Goal: Information Seeking & Learning: Check status

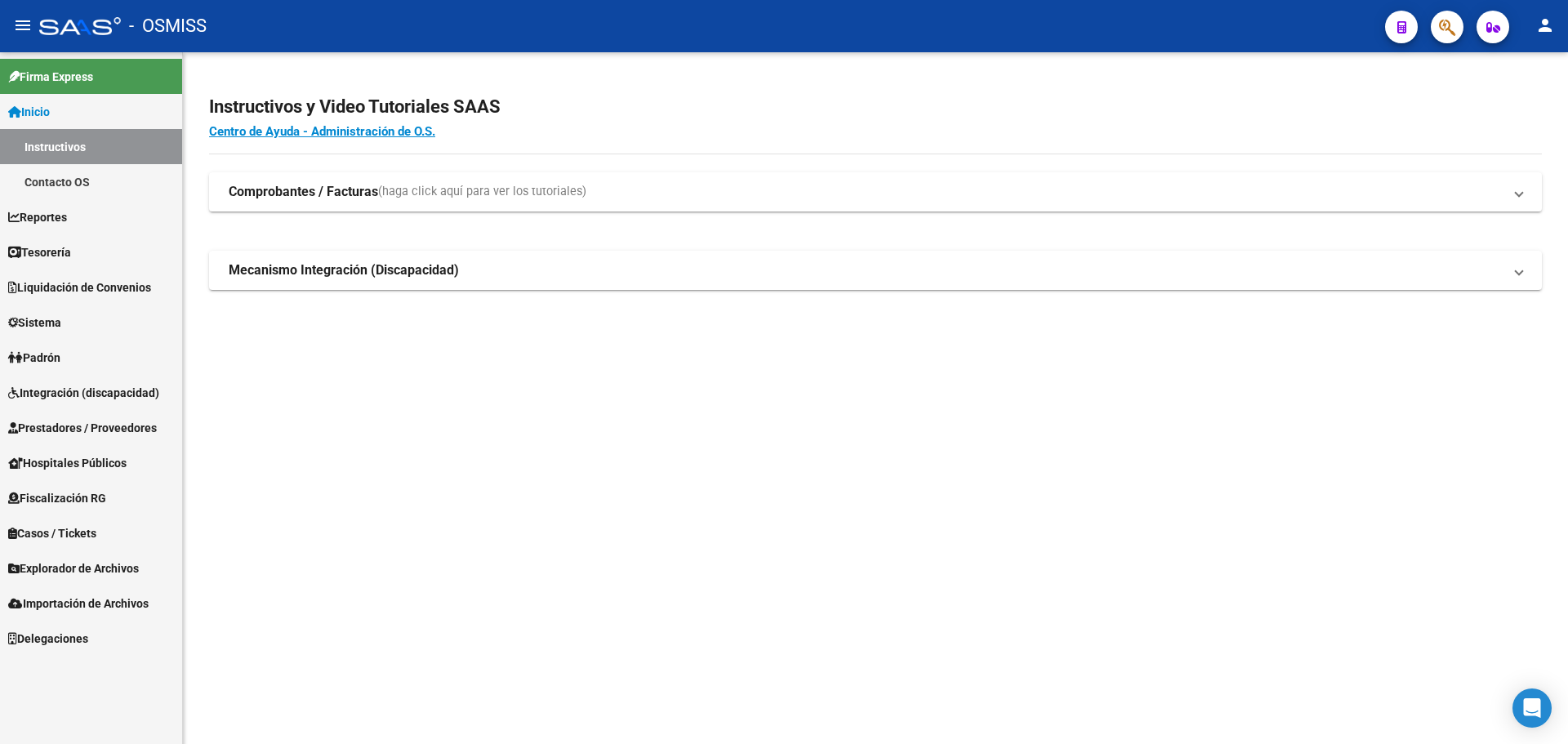
click at [65, 245] on span "Tesorería" at bounding box center [40, 252] width 63 height 18
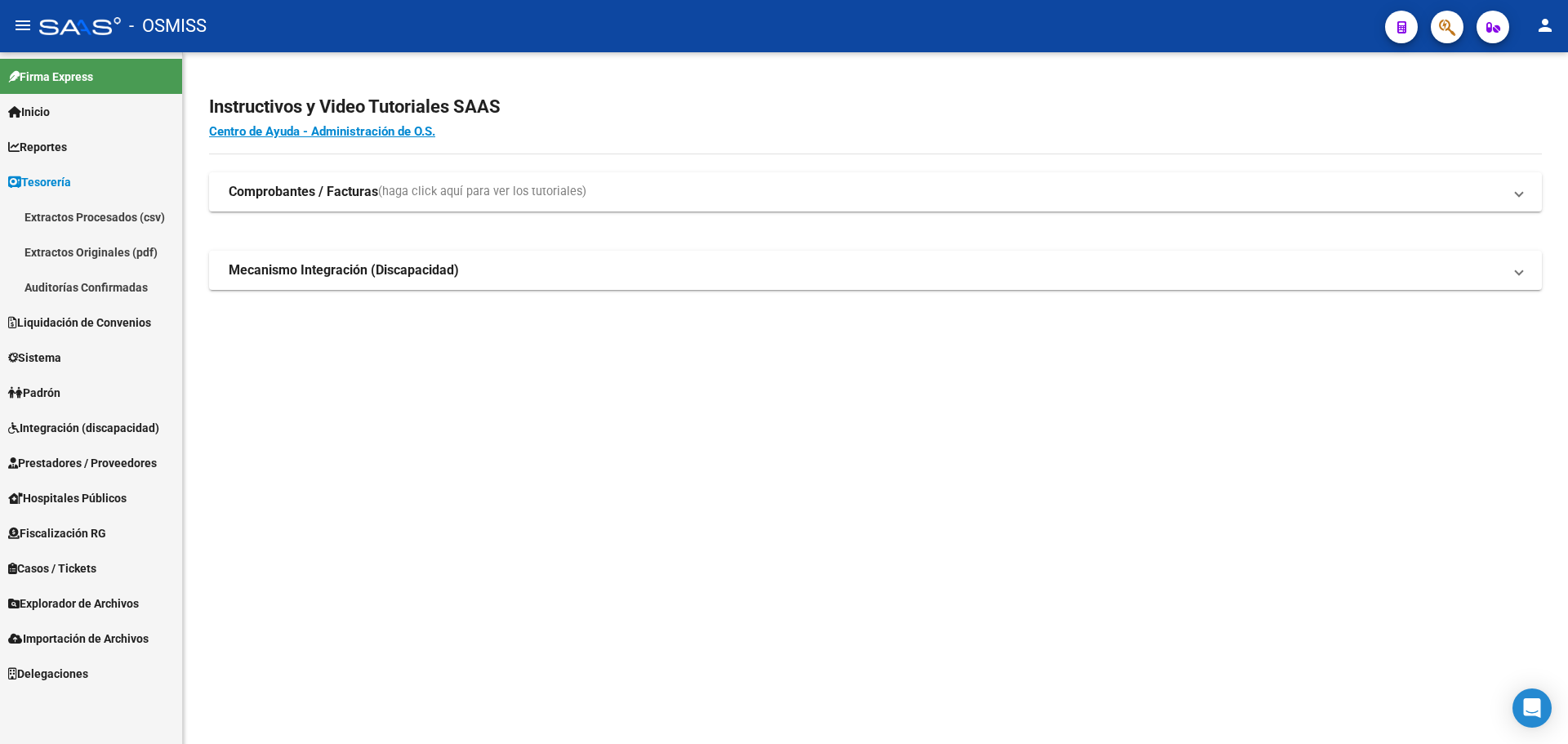
click at [112, 298] on link "Auditorías Confirmadas" at bounding box center [91, 286] width 182 height 35
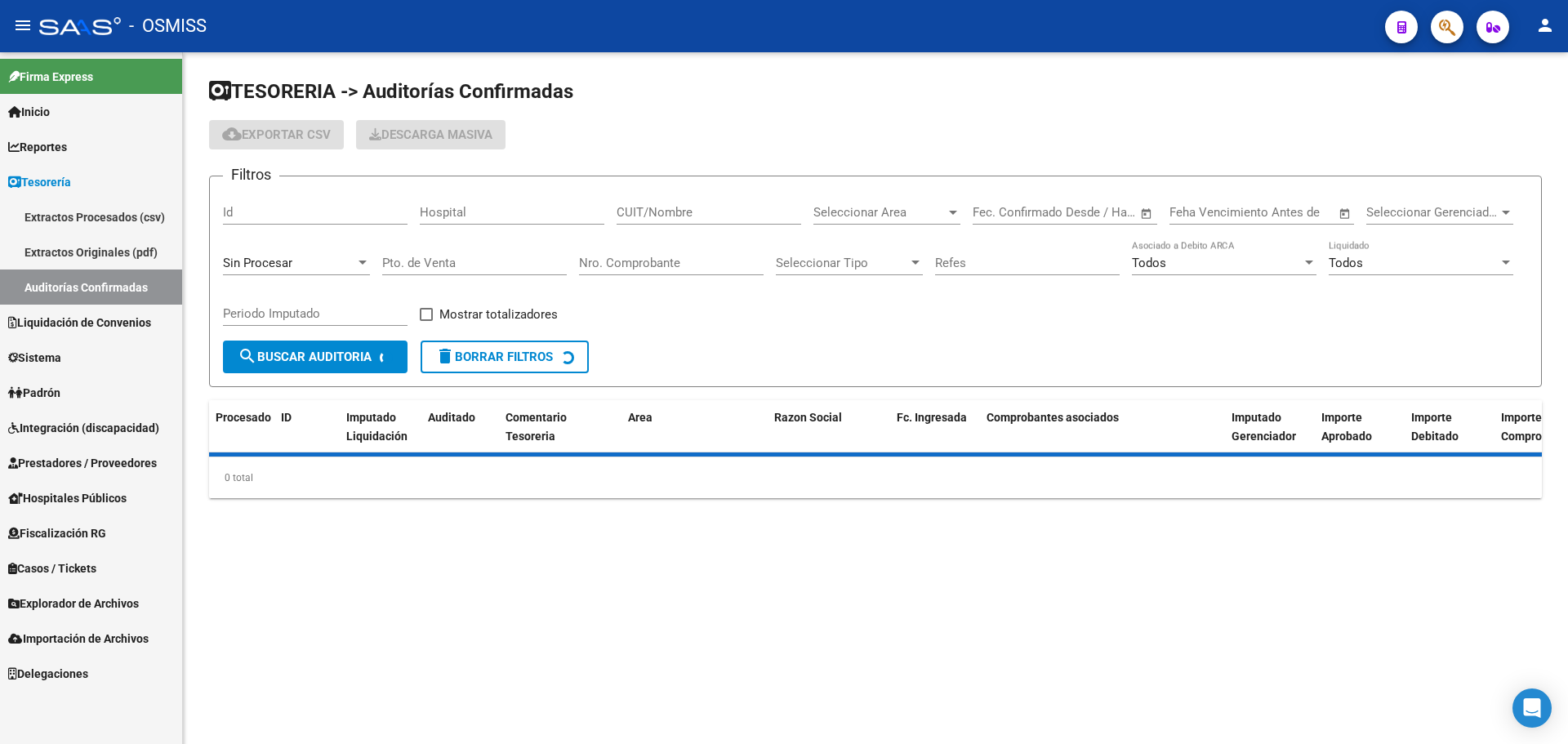
click at [303, 272] on div "Sin Procesar" at bounding box center [297, 257] width 147 height 35
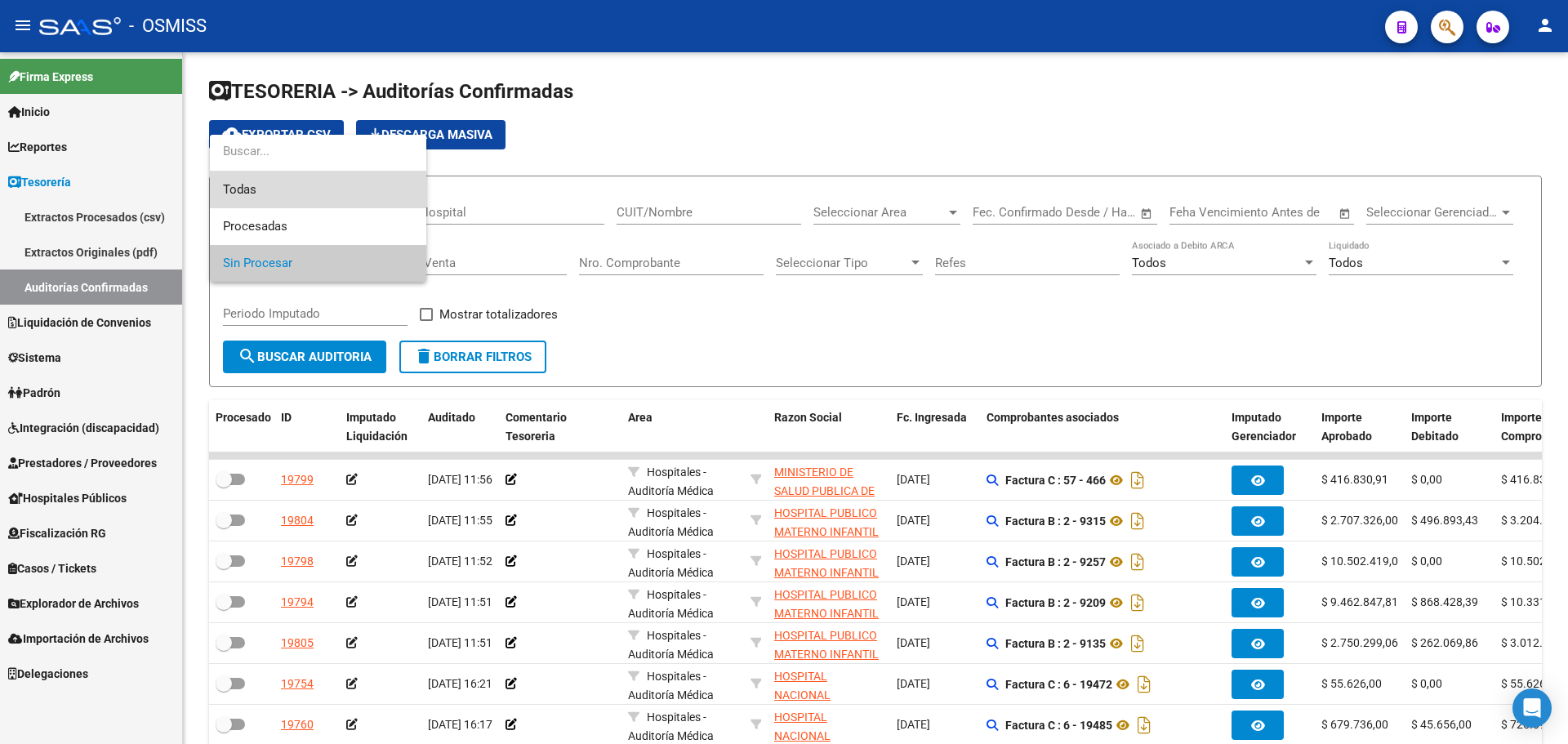
click at [314, 191] on span "Todas" at bounding box center [318, 189] width 190 height 37
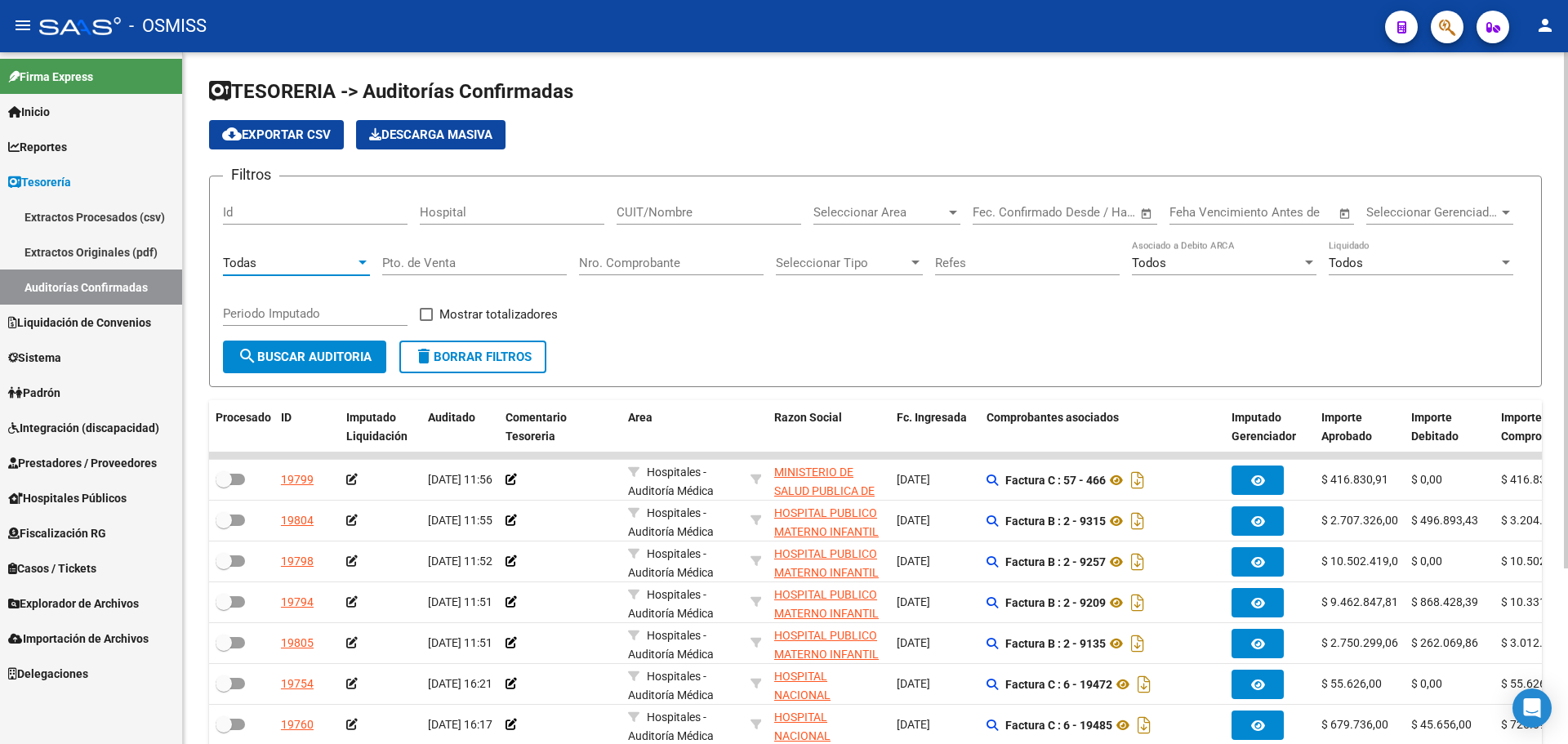
click at [673, 264] on input "Nro. Comprobante" at bounding box center [671, 262] width 185 height 14
type input "79295"
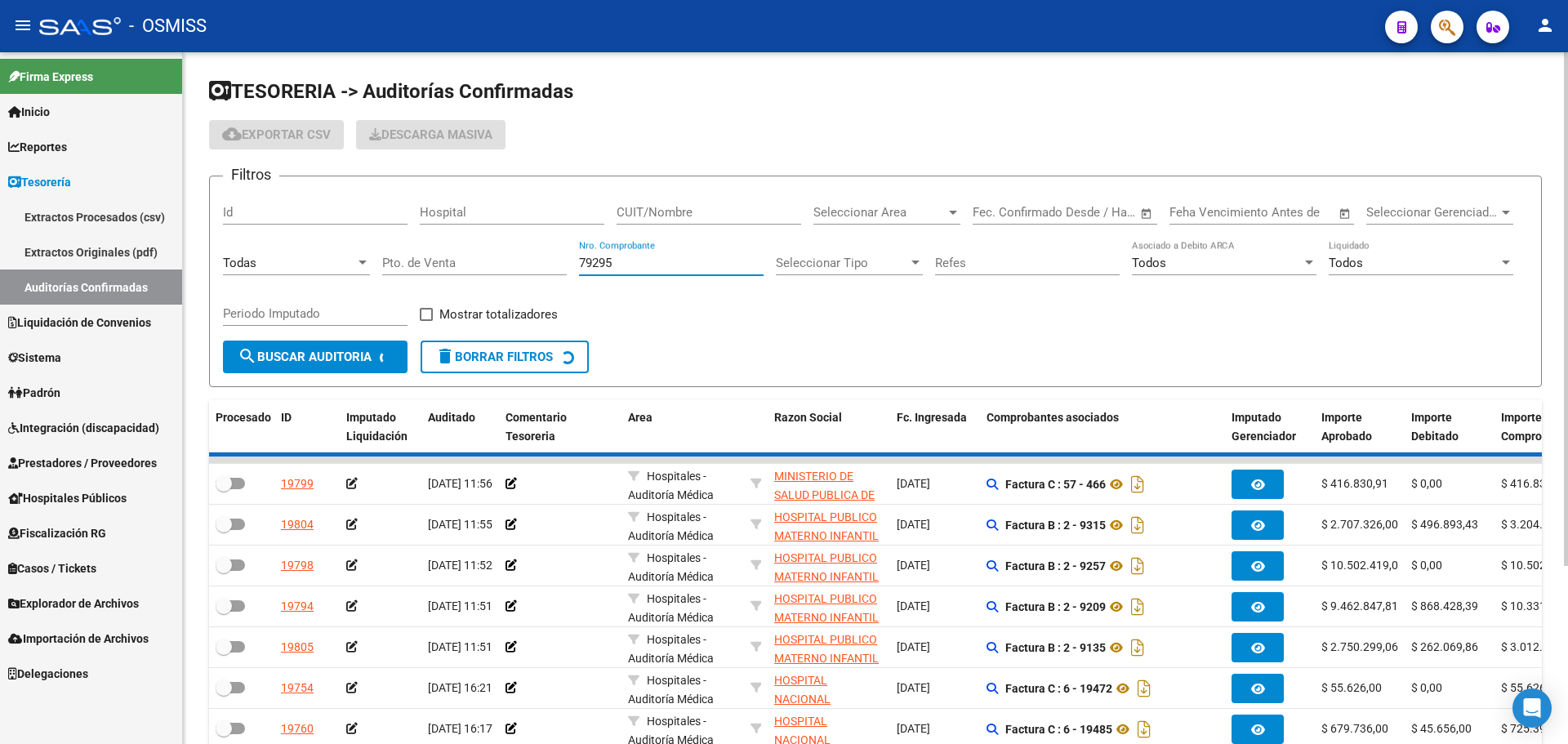
checkbox input "true"
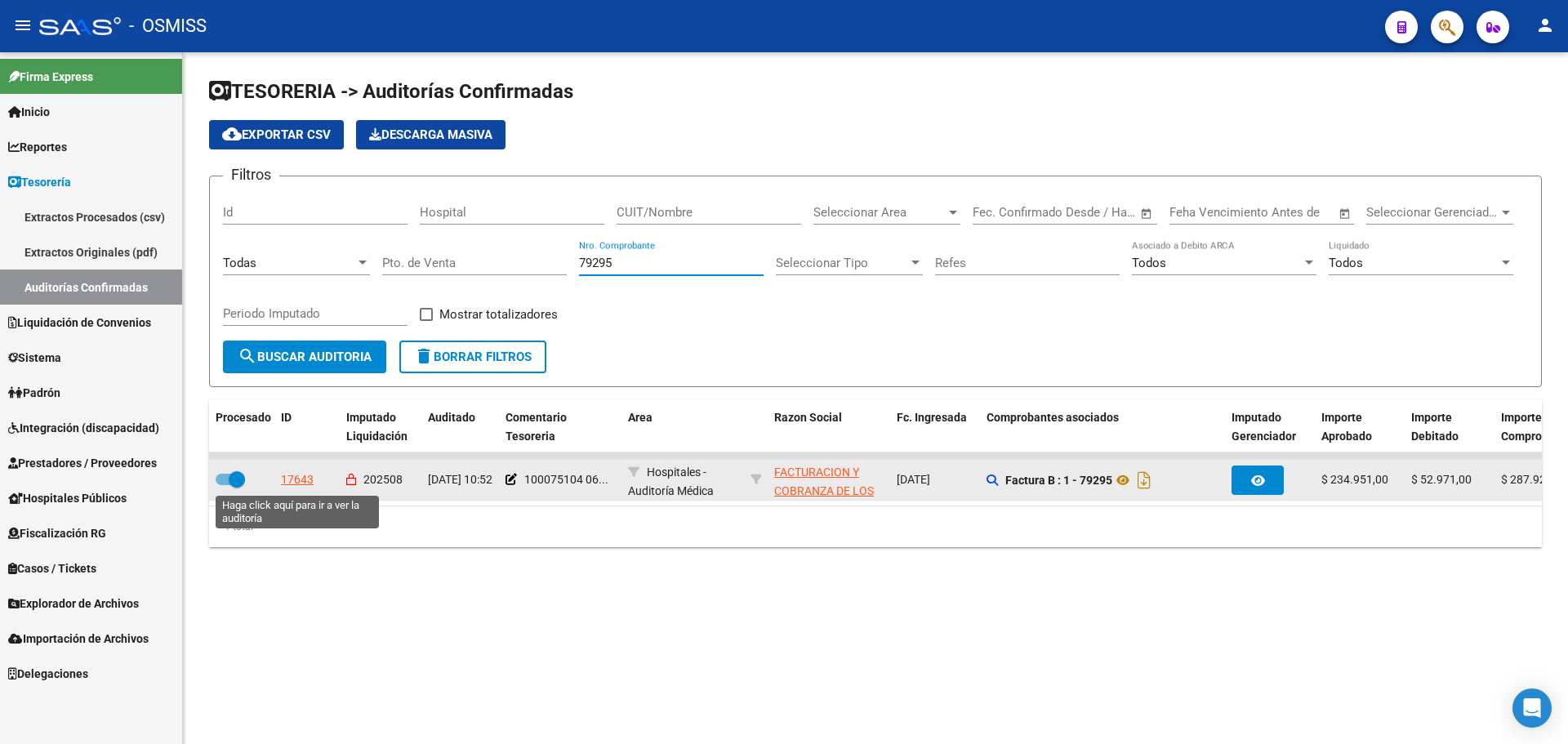
type input "79295"
click at [303, 485] on div "17643" at bounding box center [297, 480] width 32 height 19
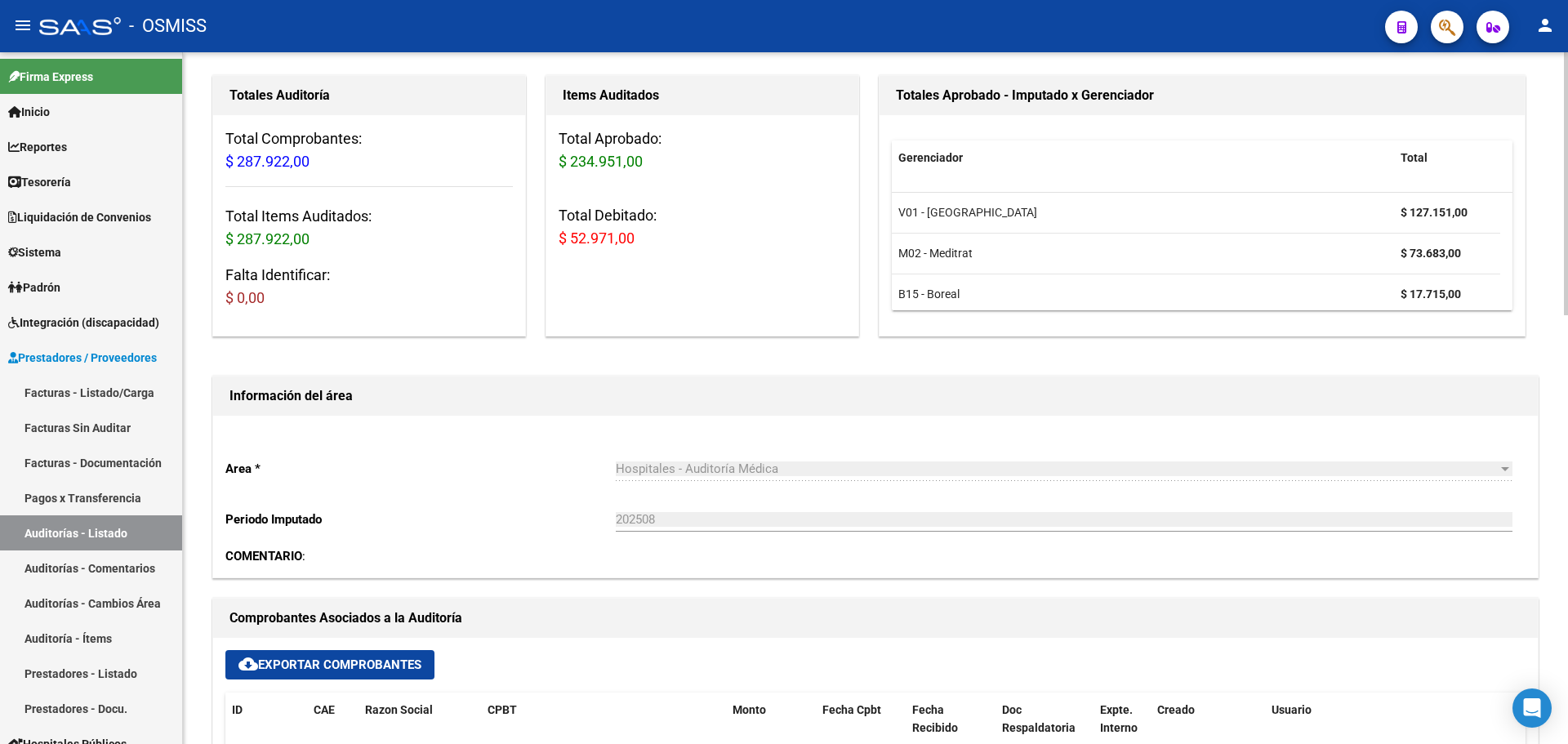
scroll to position [490, 0]
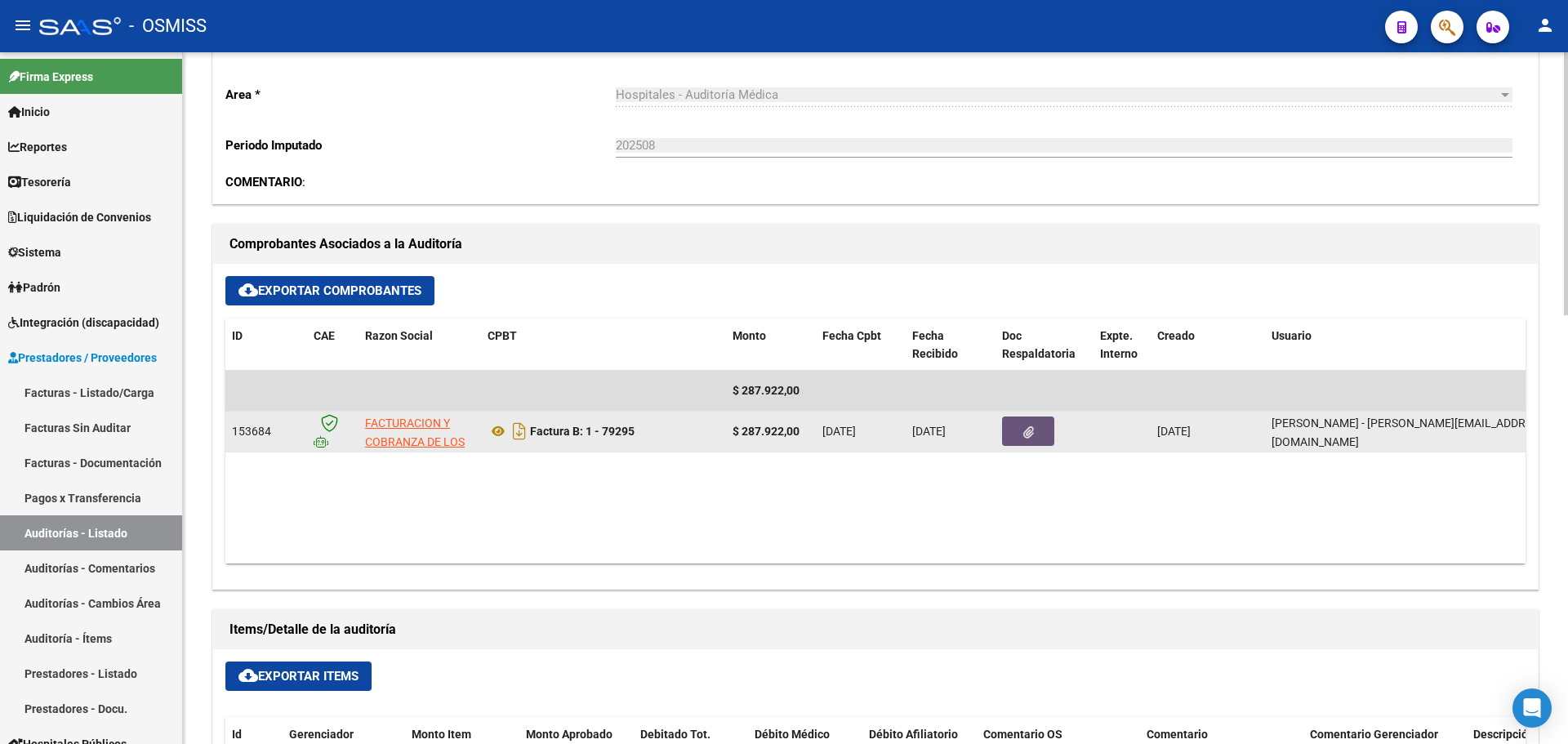
click at [1035, 427] on button "button" at bounding box center [1028, 431] width 52 height 29
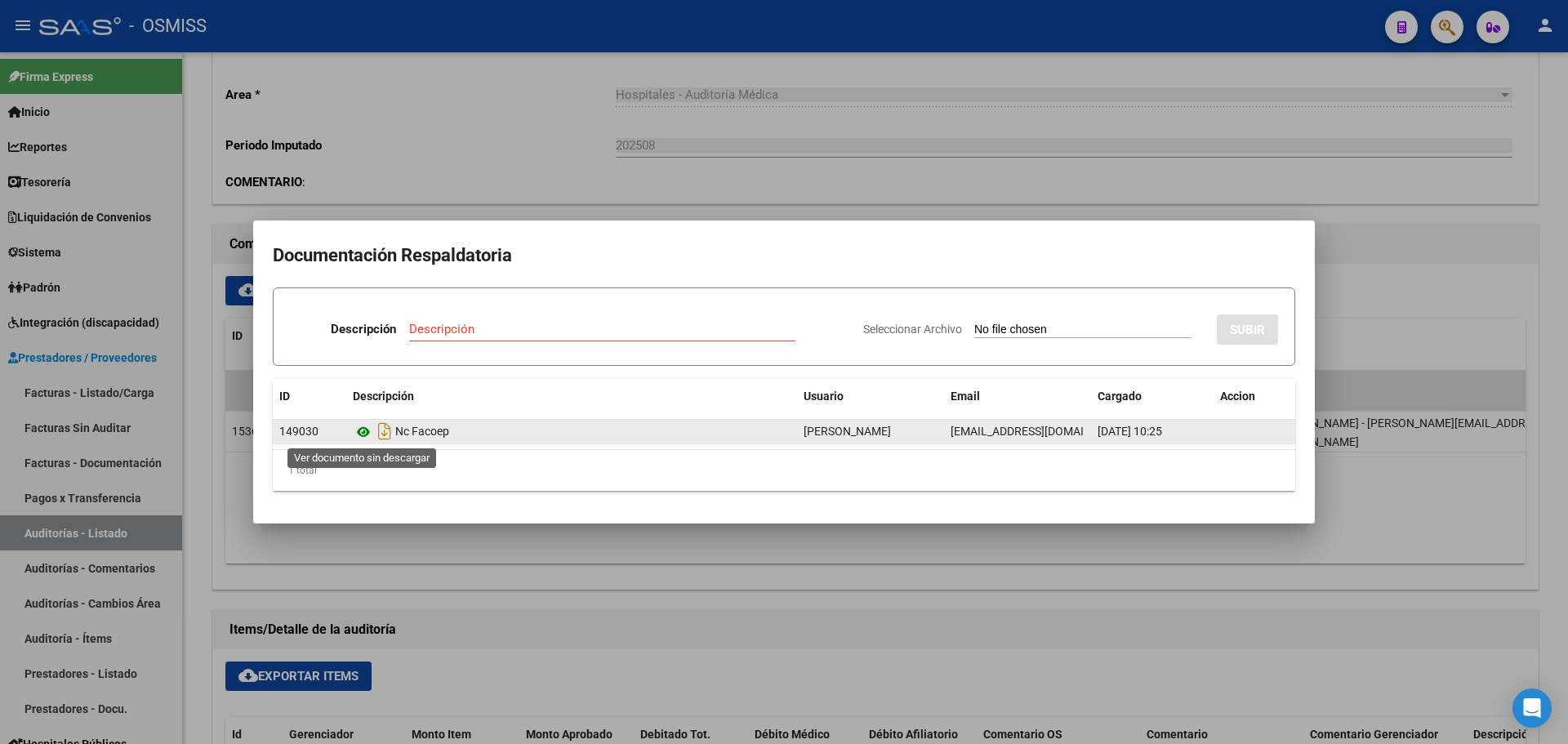
click at [357, 431] on icon at bounding box center [363, 431] width 21 height 20
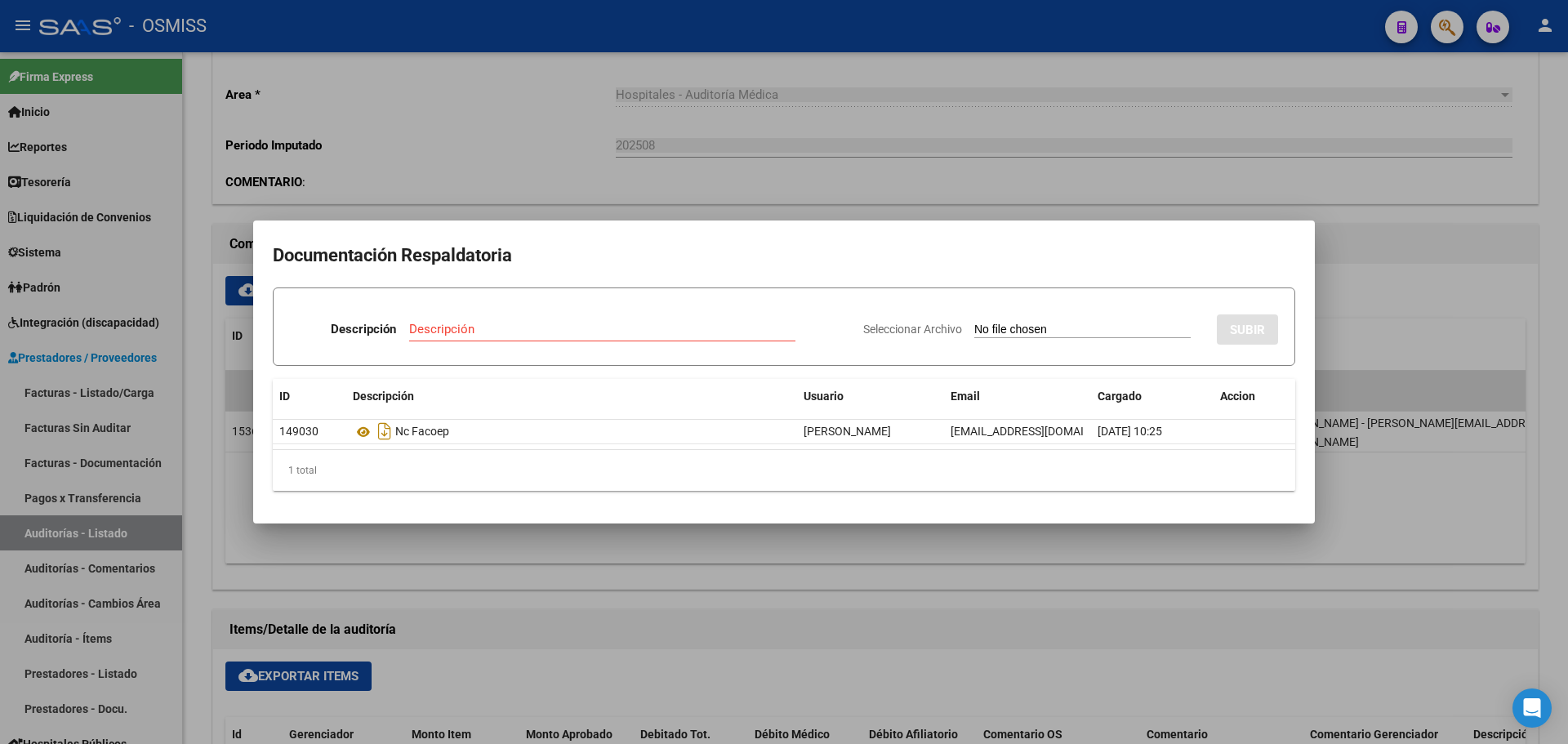
click at [1367, 160] on div at bounding box center [784, 372] width 1568 height 744
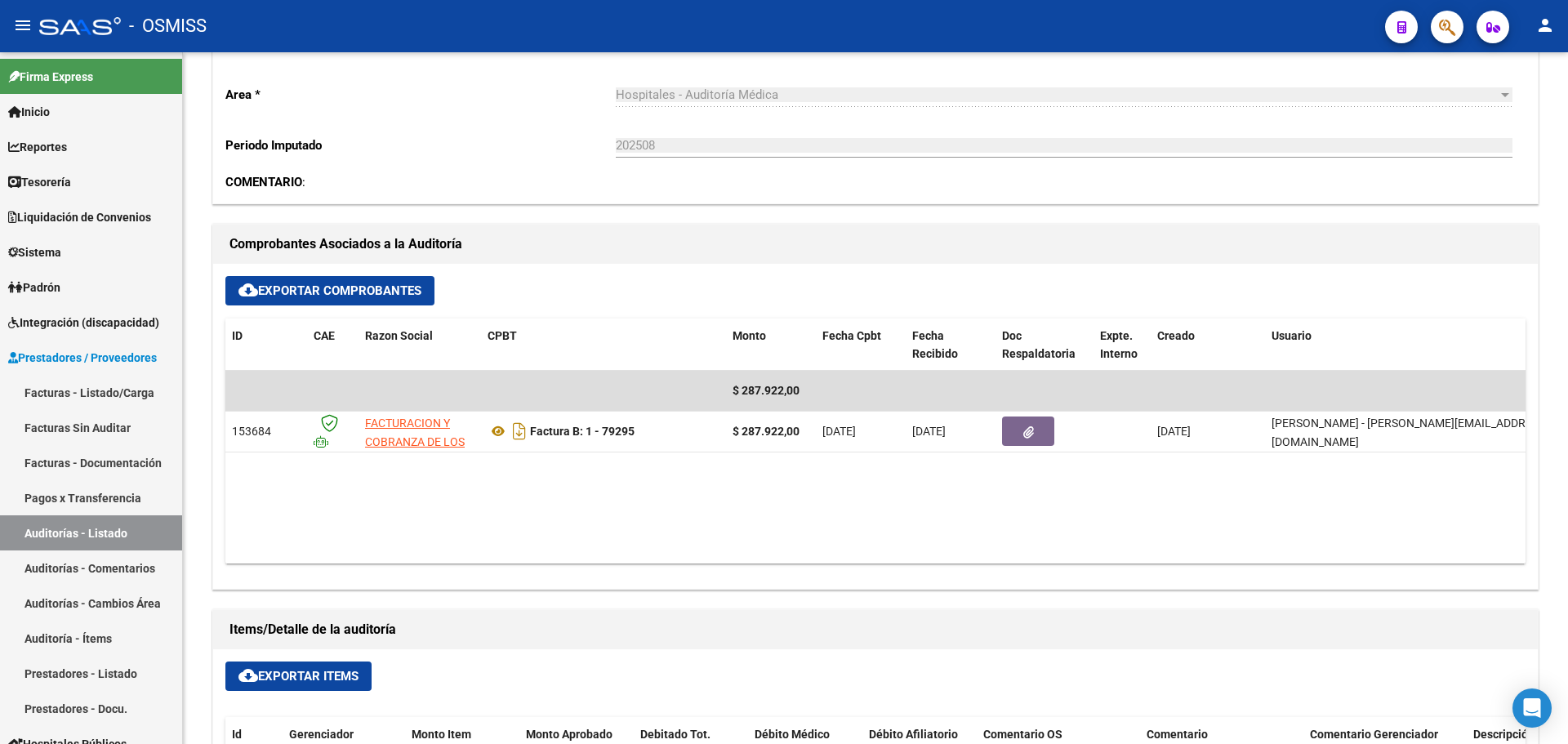
drag, startPoint x: 1383, startPoint y: 18, endPoint x: 1394, endPoint y: 18, distance: 11.0
click at [1387, 18] on mat-toolbar "menu - OSMISS person" at bounding box center [784, 26] width 1568 height 52
click at [1394, 18] on button "button" at bounding box center [1401, 26] width 32 height 32
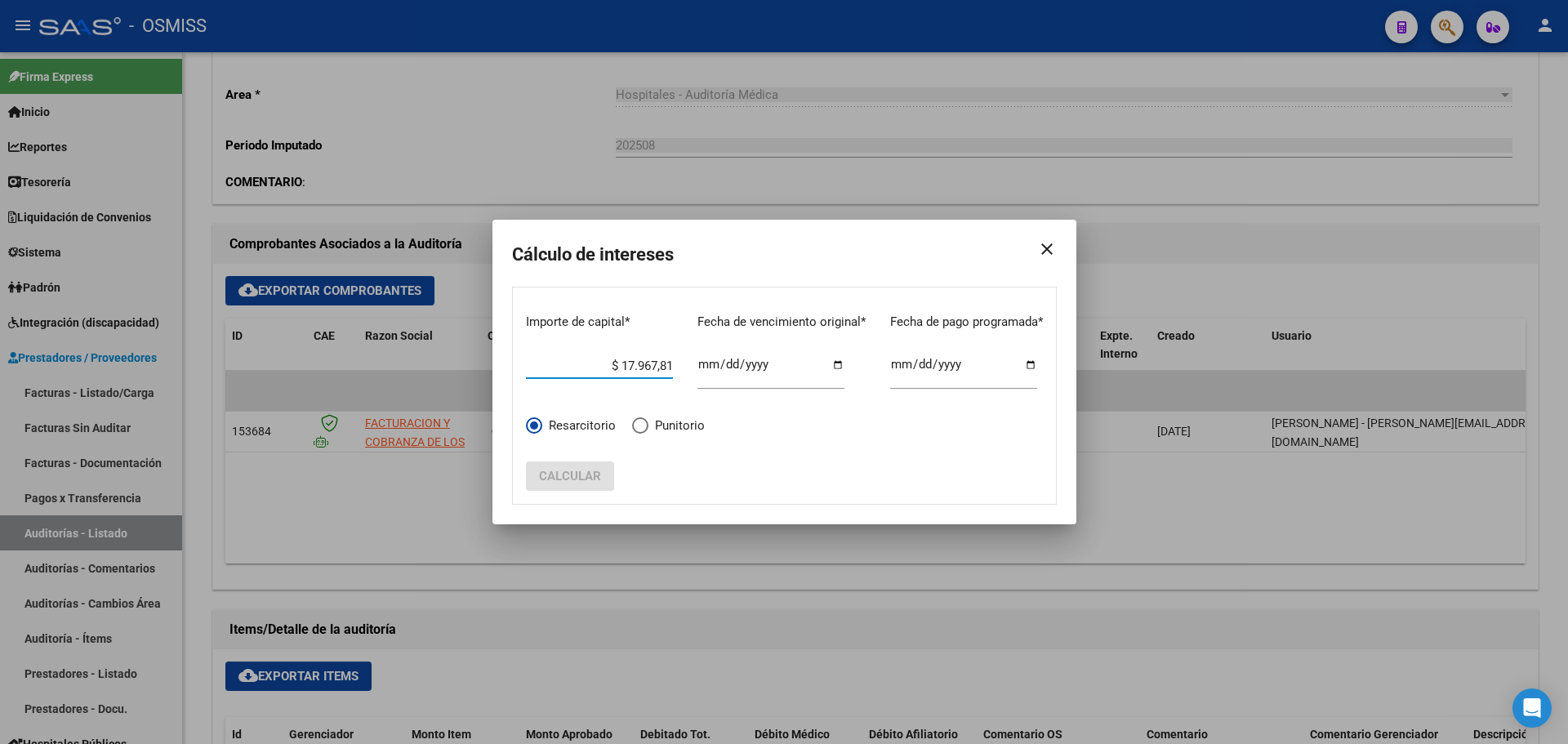
type input "$ 179.678,13"
click at [702, 360] on input "Ingresar fecha" at bounding box center [770, 371] width 147 height 26
type input "2025-06-07"
click at [893, 366] on input "2025-09-08" at bounding box center [964, 371] width 147 height 26
type input "2025-09-25"
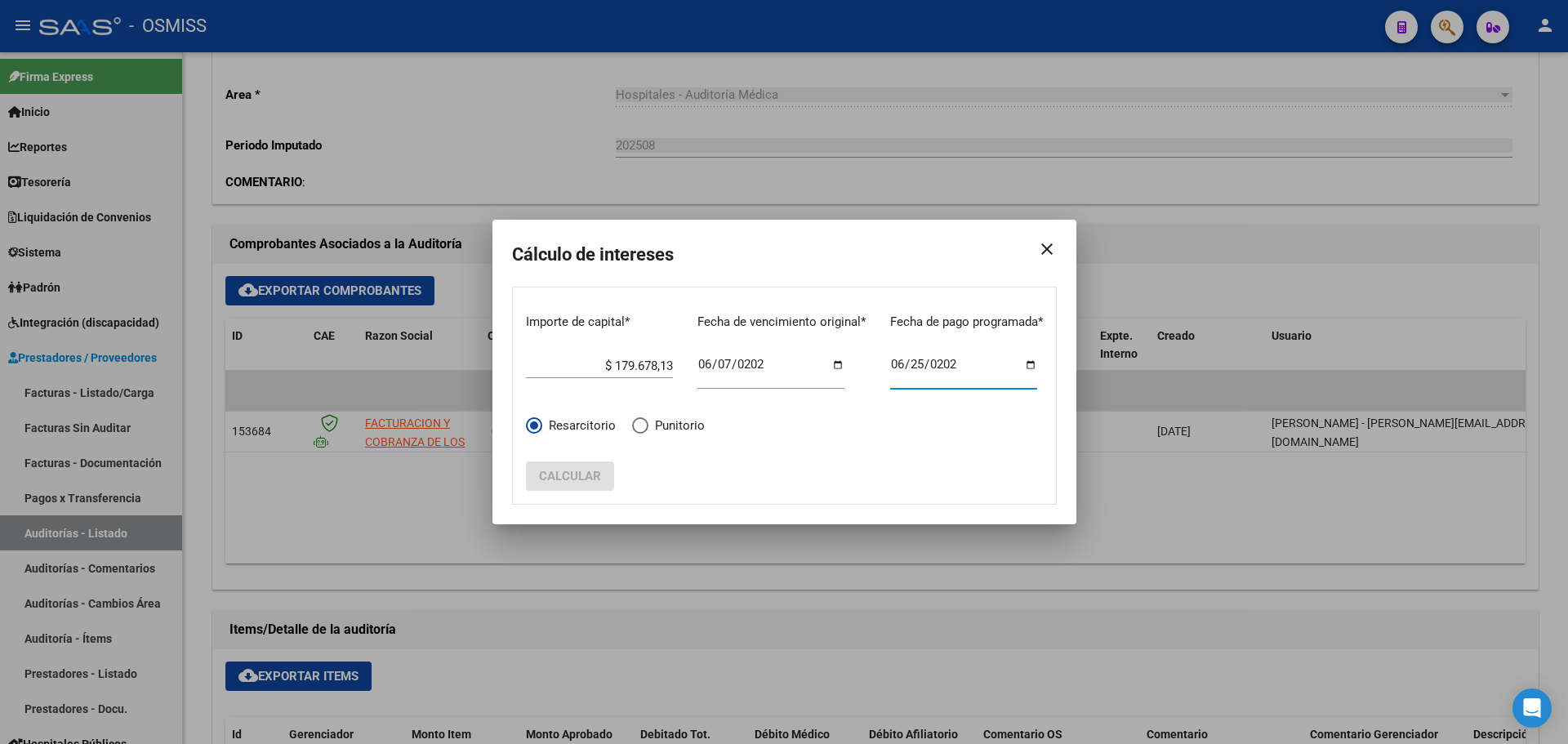
type input "2025-06-25"
click at [555, 477] on span "Calcular" at bounding box center [569, 476] width 62 height 14
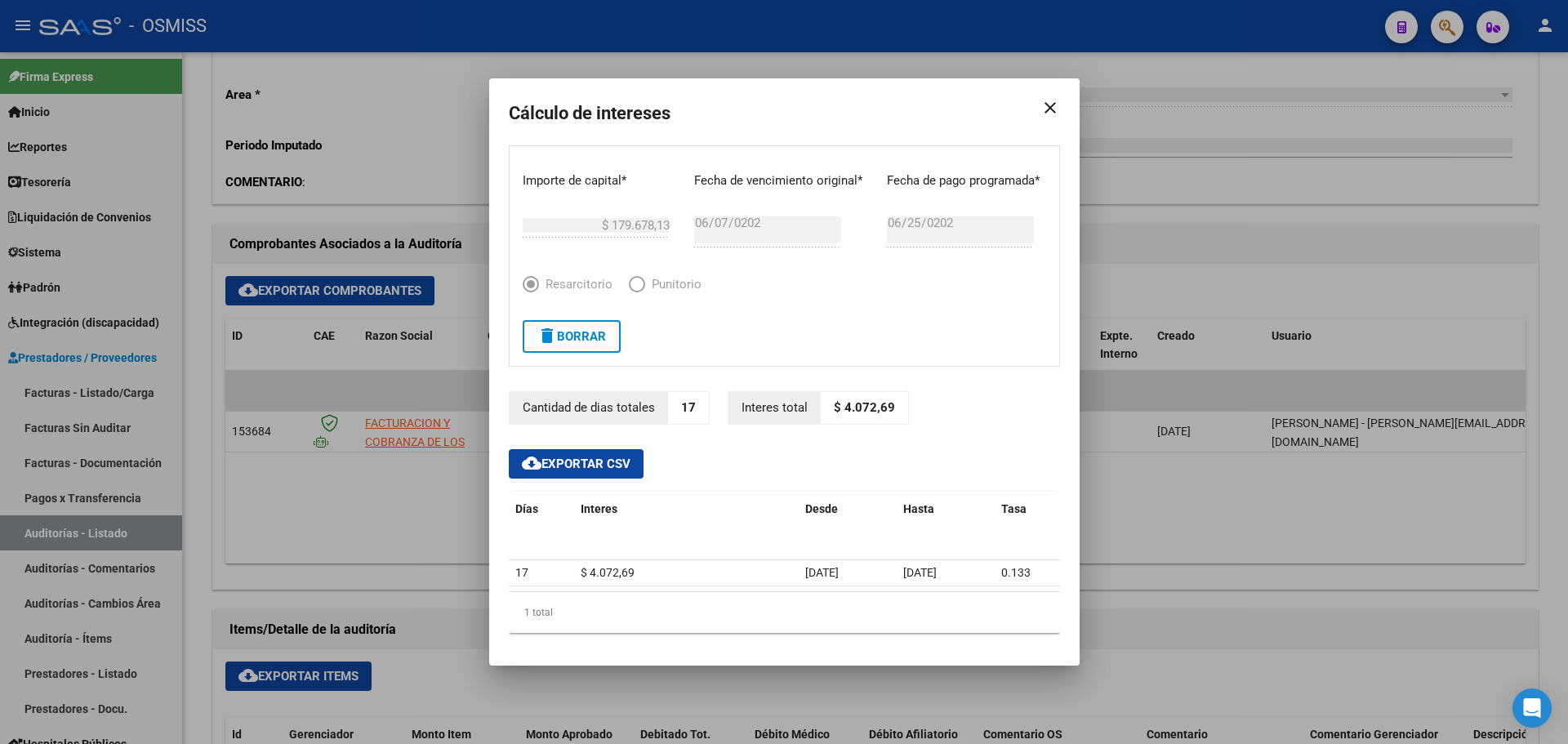
click at [1042, 109] on mat-icon "close" at bounding box center [1044, 108] width 32 height 46
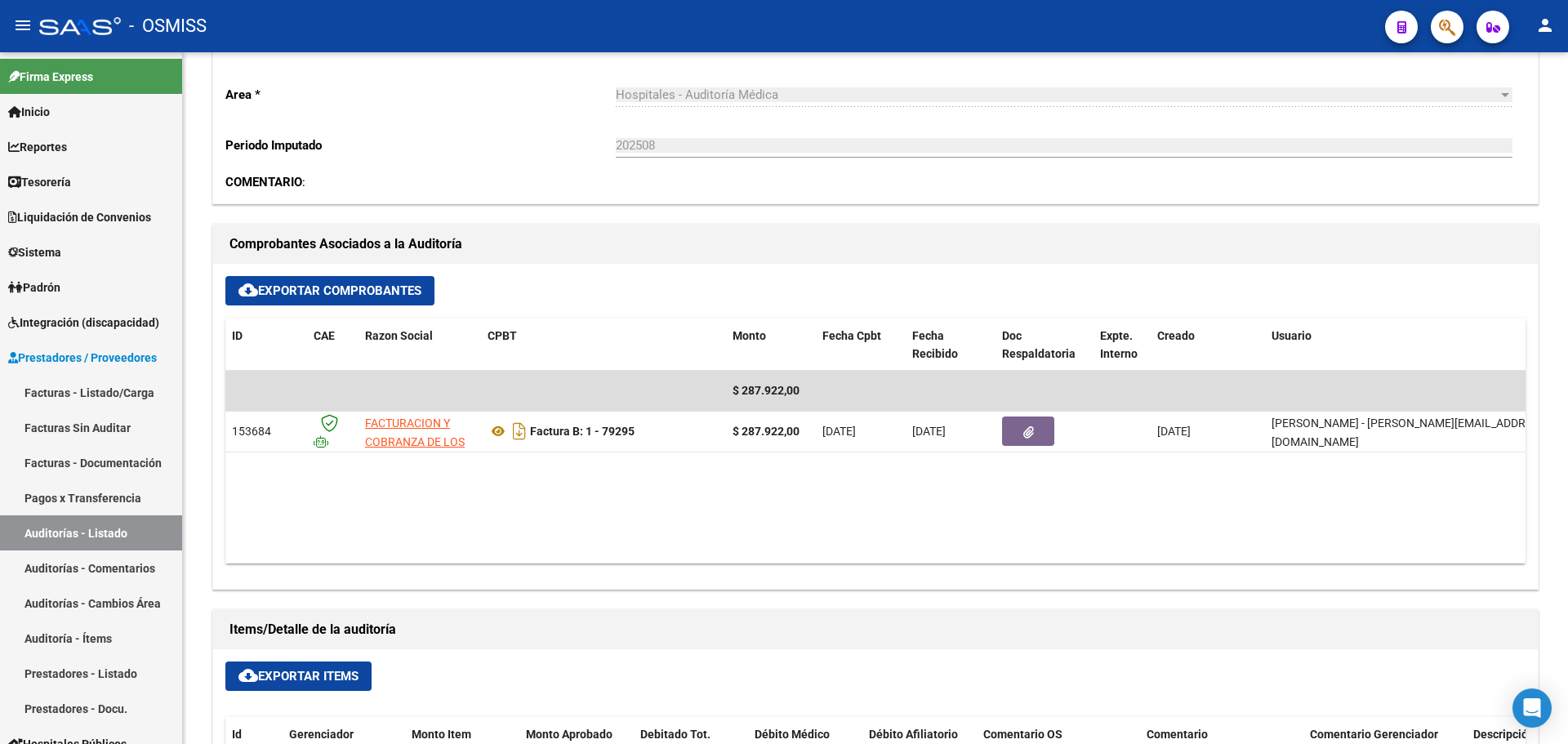
click at [1392, 10] on app-interest-calculator at bounding box center [1401, 26] width 32 height 33
click at [1392, 18] on button "button" at bounding box center [1401, 26] width 32 height 32
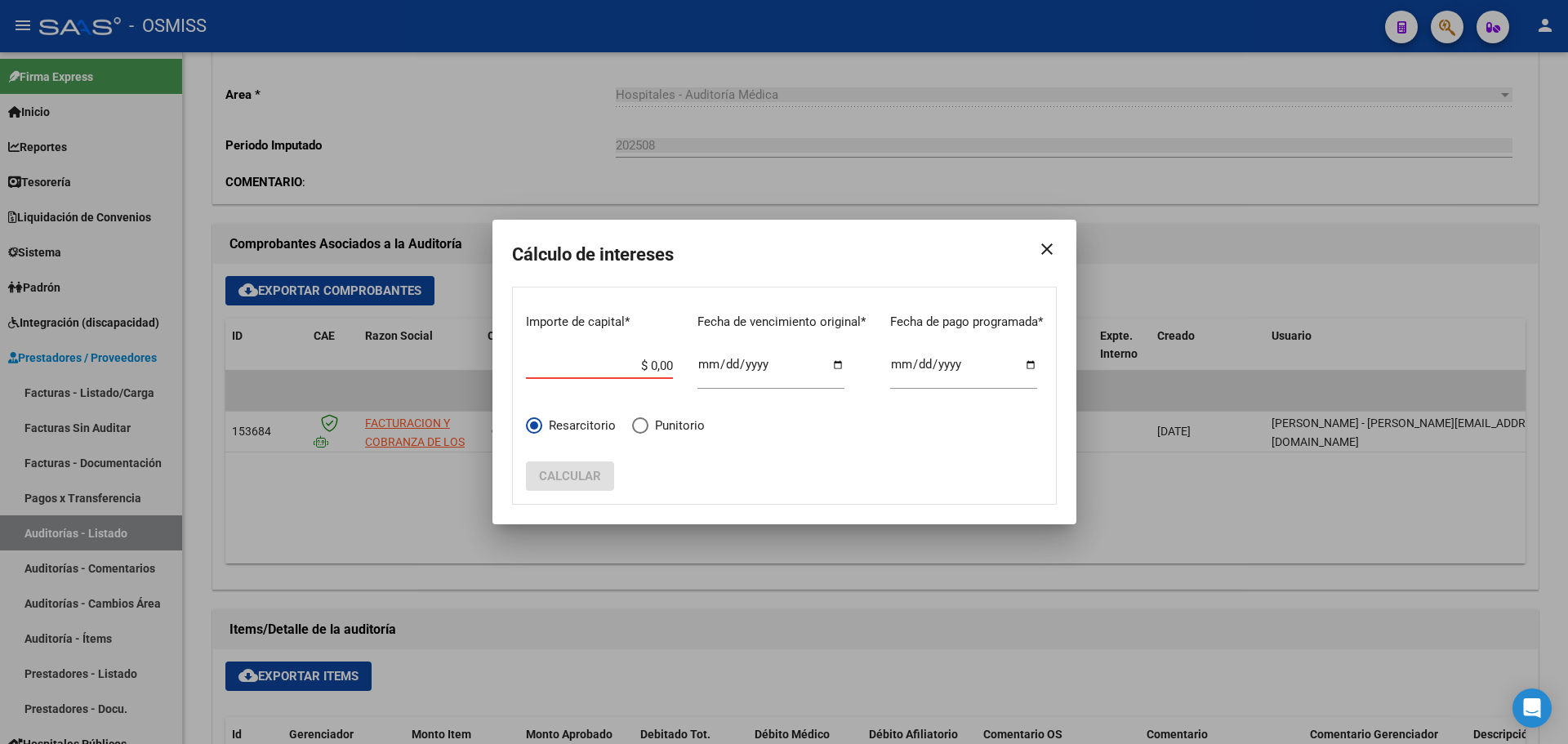
click at [372, 425] on div at bounding box center [784, 372] width 1568 height 744
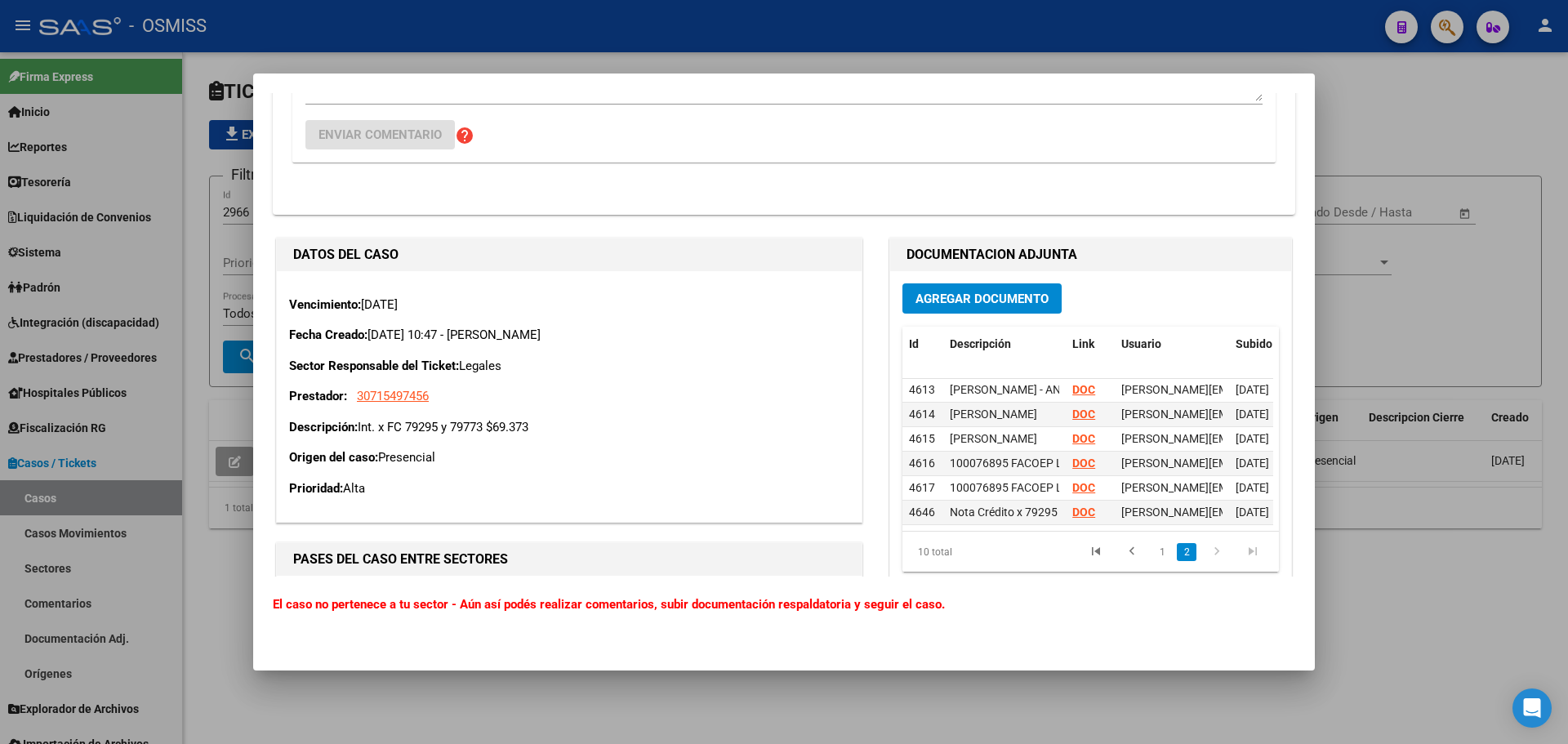
scroll to position [735, 0]
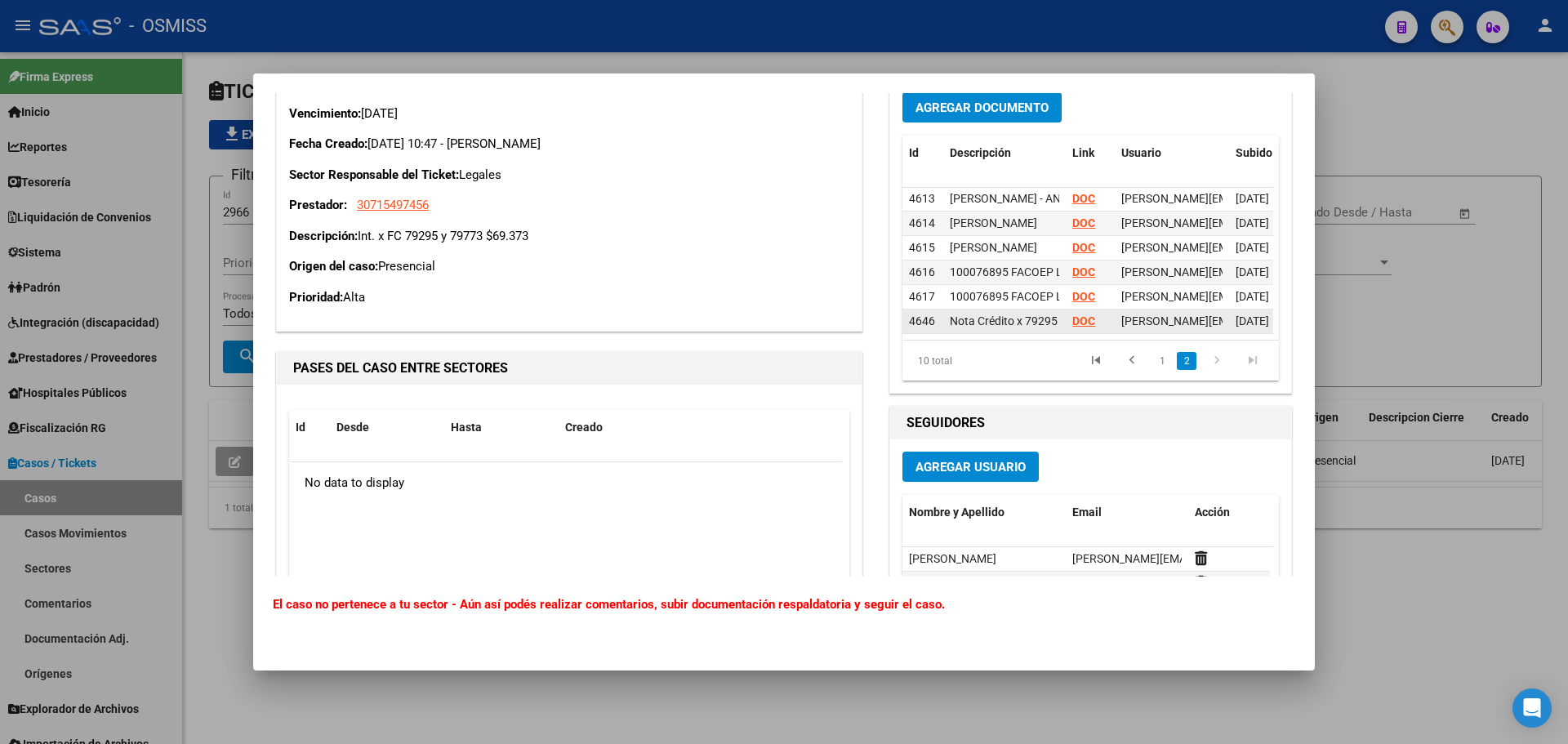
click at [1082, 314] on strong "DOC" at bounding box center [1083, 320] width 23 height 13
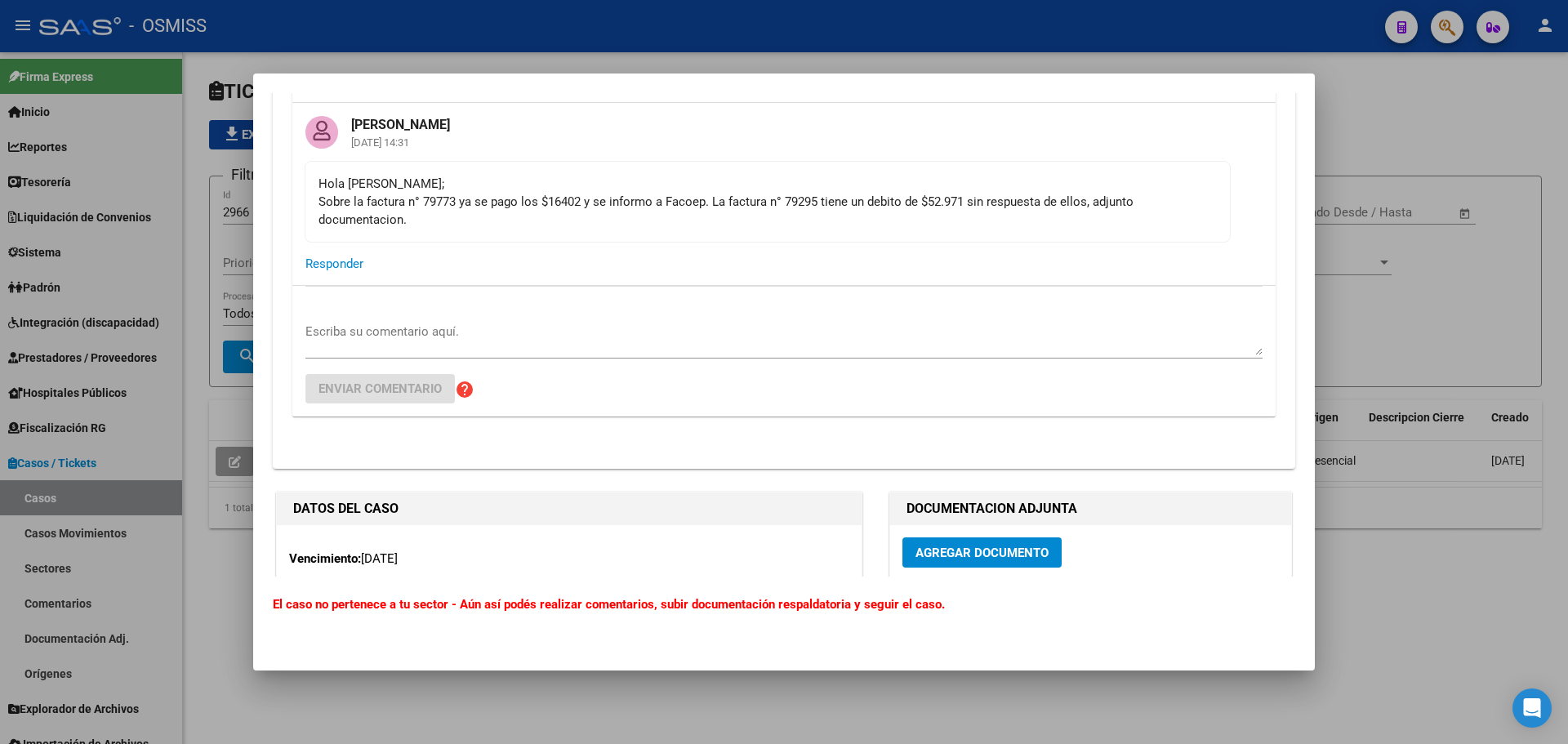
scroll to position [245, 0]
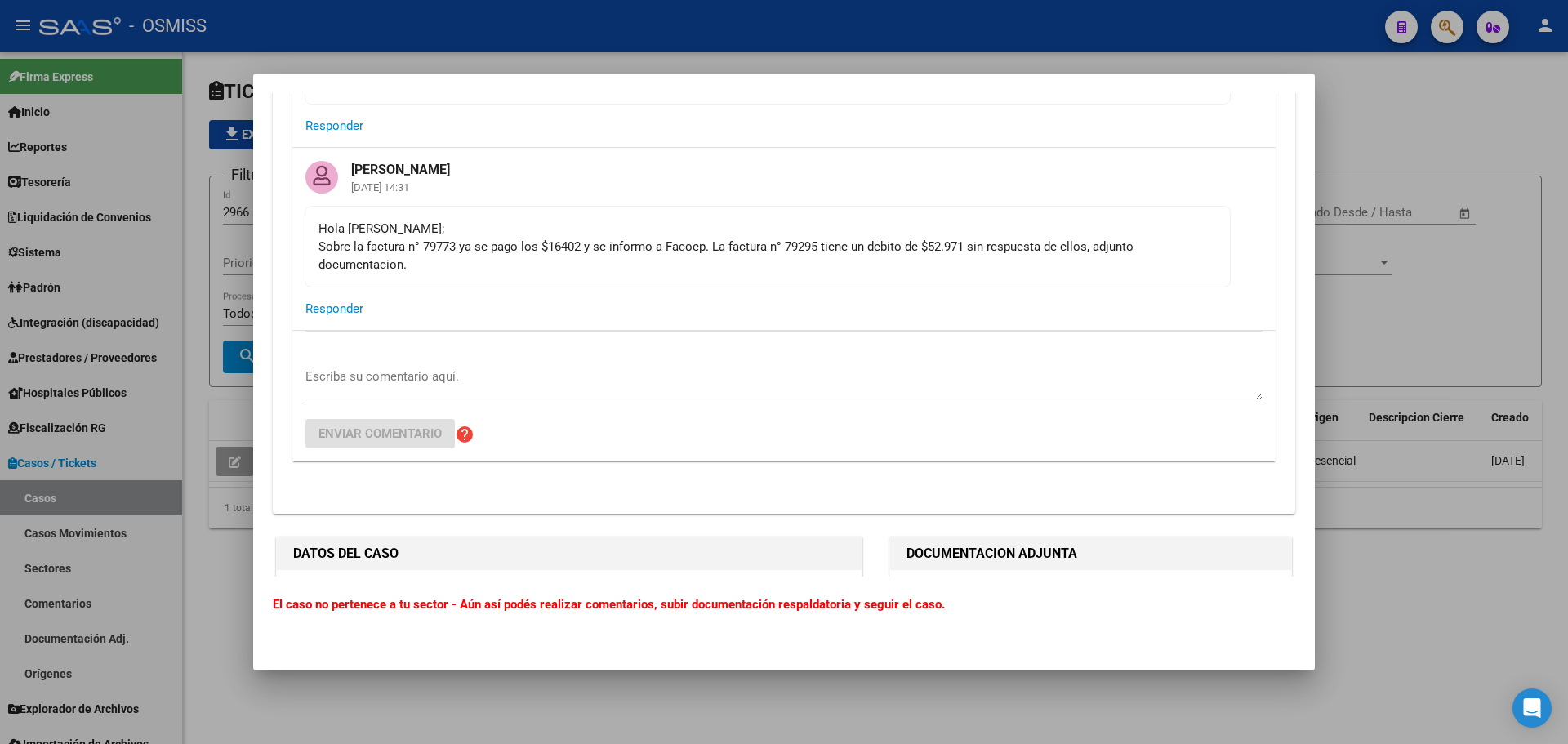
click at [111, 289] on div at bounding box center [784, 372] width 1568 height 744
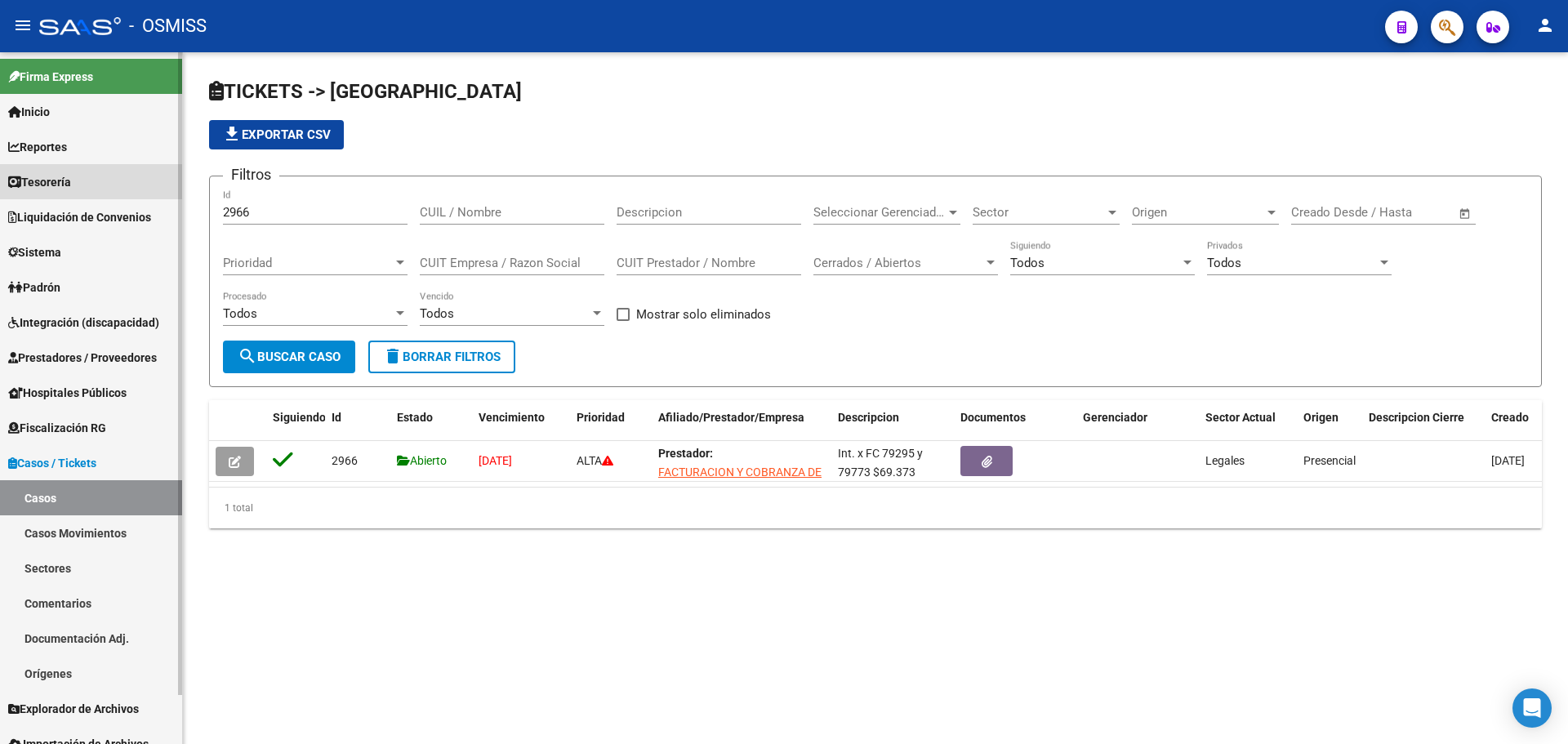
click at [86, 182] on link "Tesorería" at bounding box center [91, 182] width 182 height 35
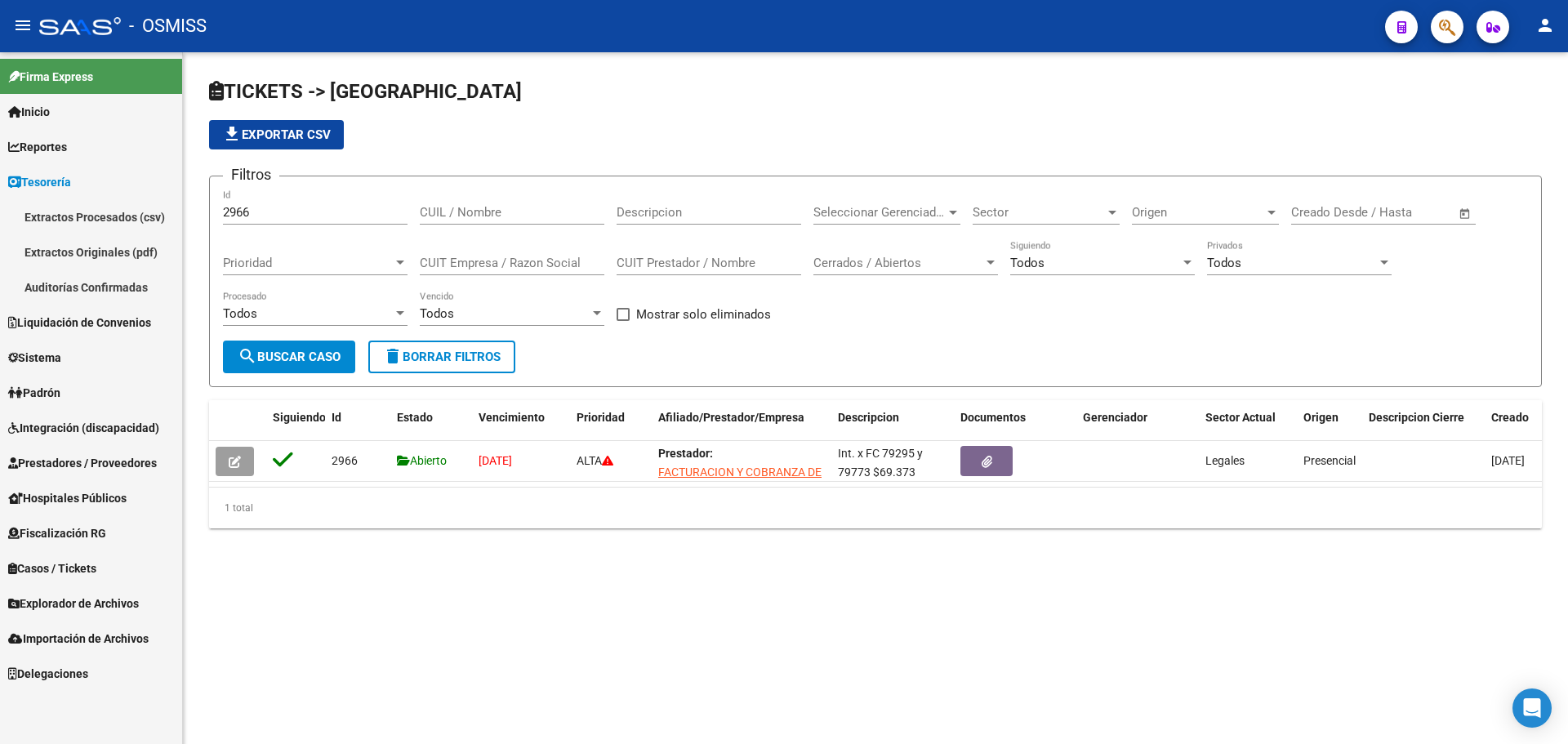
click at [123, 293] on link "Auditorías Confirmadas" at bounding box center [91, 286] width 182 height 35
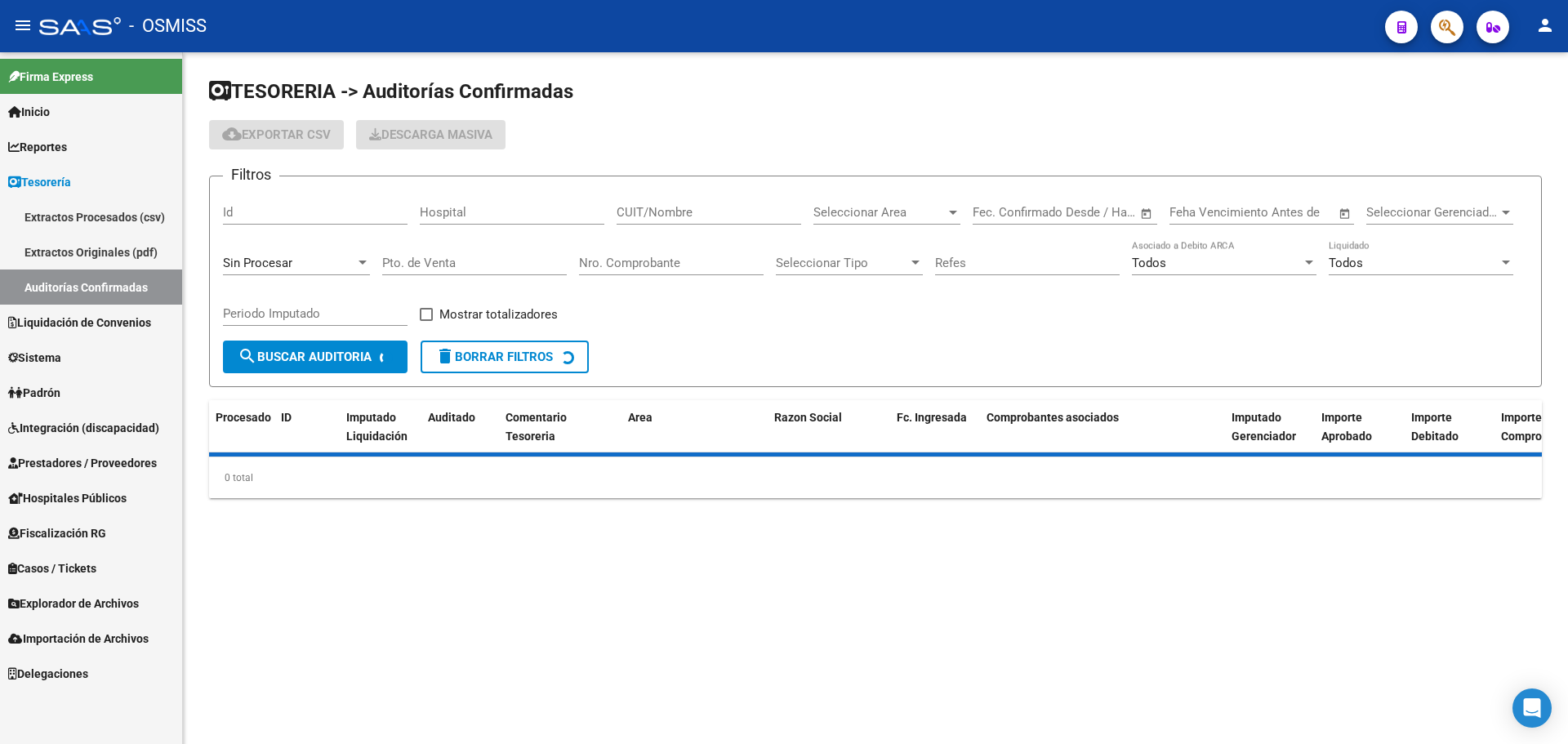
click at [254, 256] on span "Sin Procesar" at bounding box center [257, 262] width 69 height 14
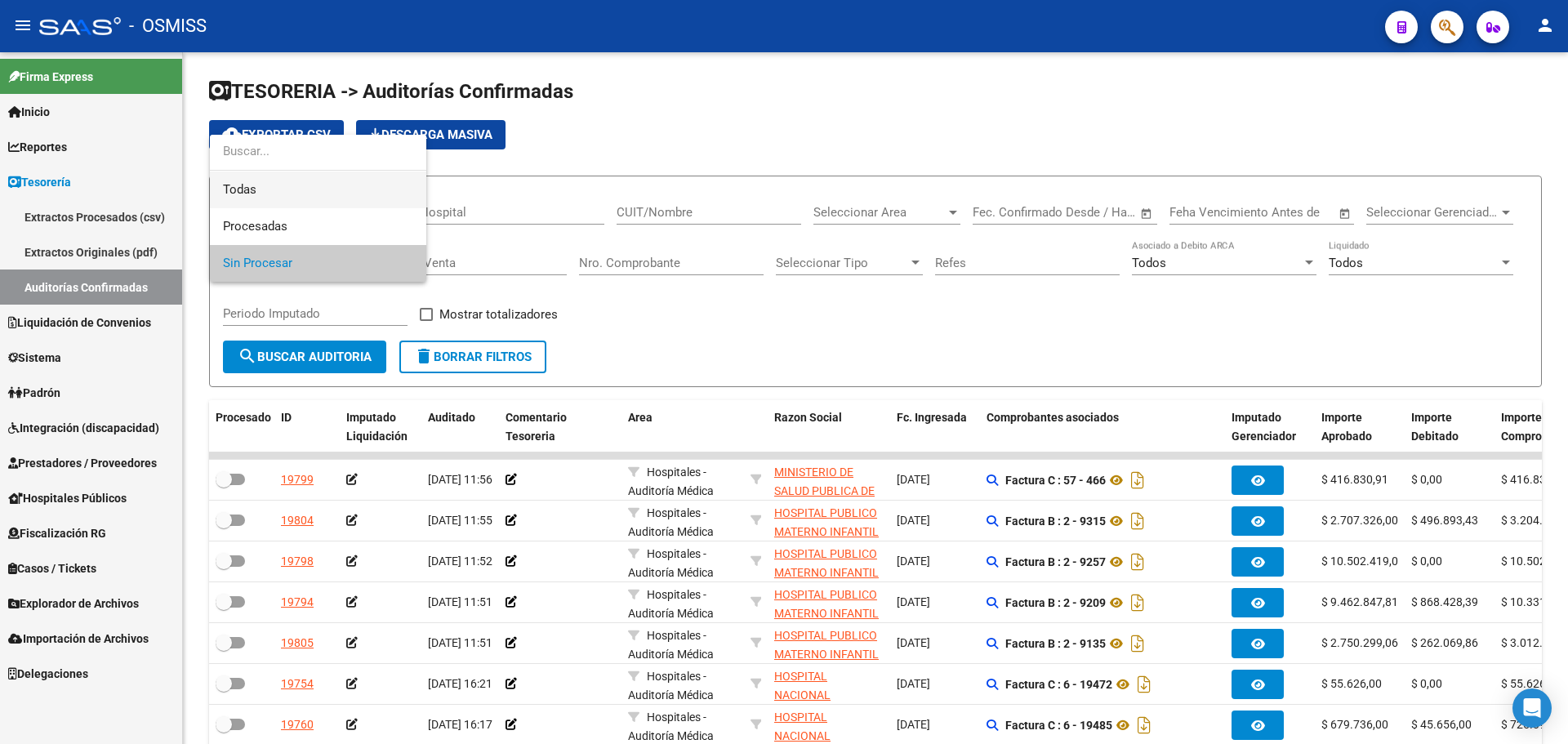
click at [261, 183] on span "Todas" at bounding box center [318, 189] width 190 height 37
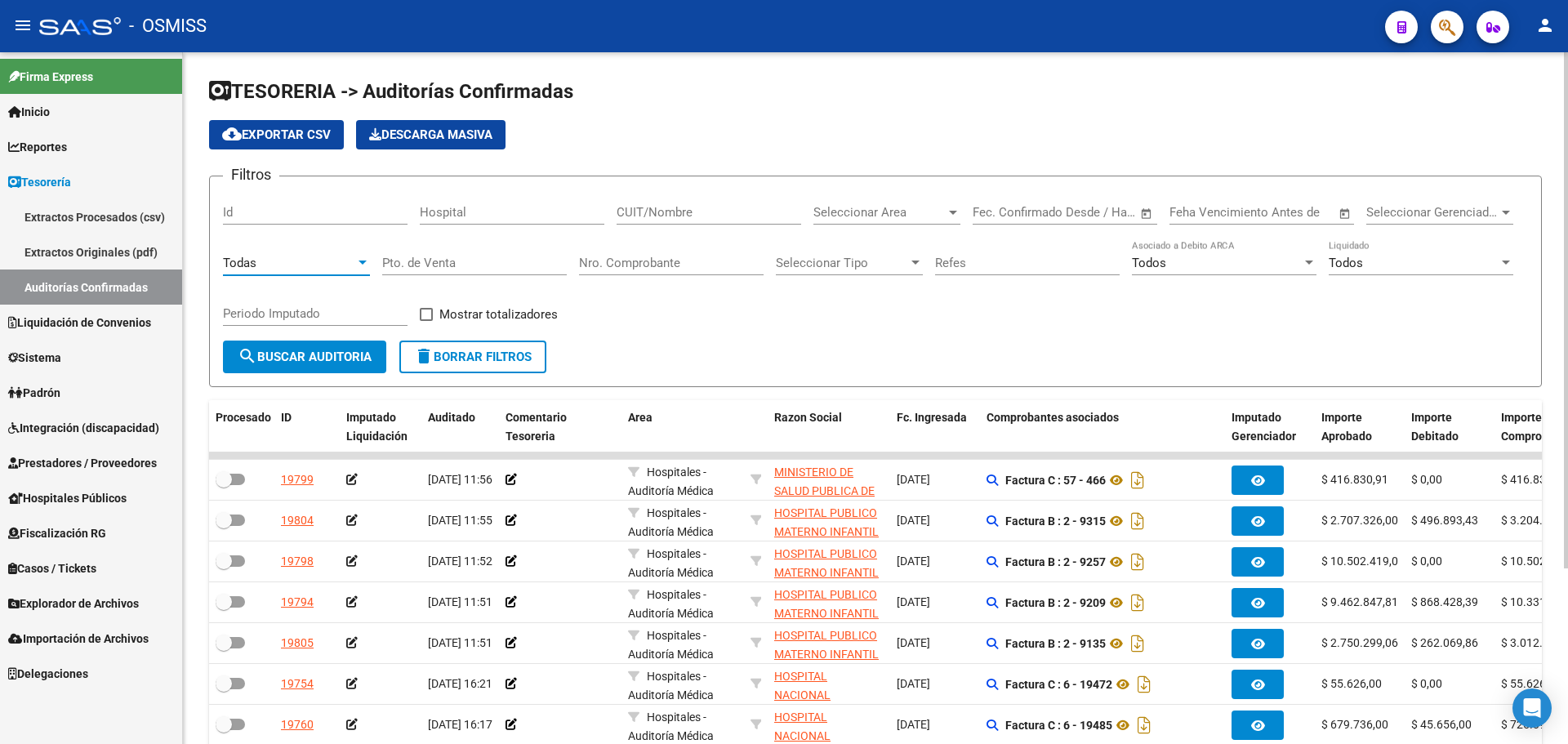
click at [618, 264] on input "Nro. Comprobante" at bounding box center [671, 262] width 185 height 14
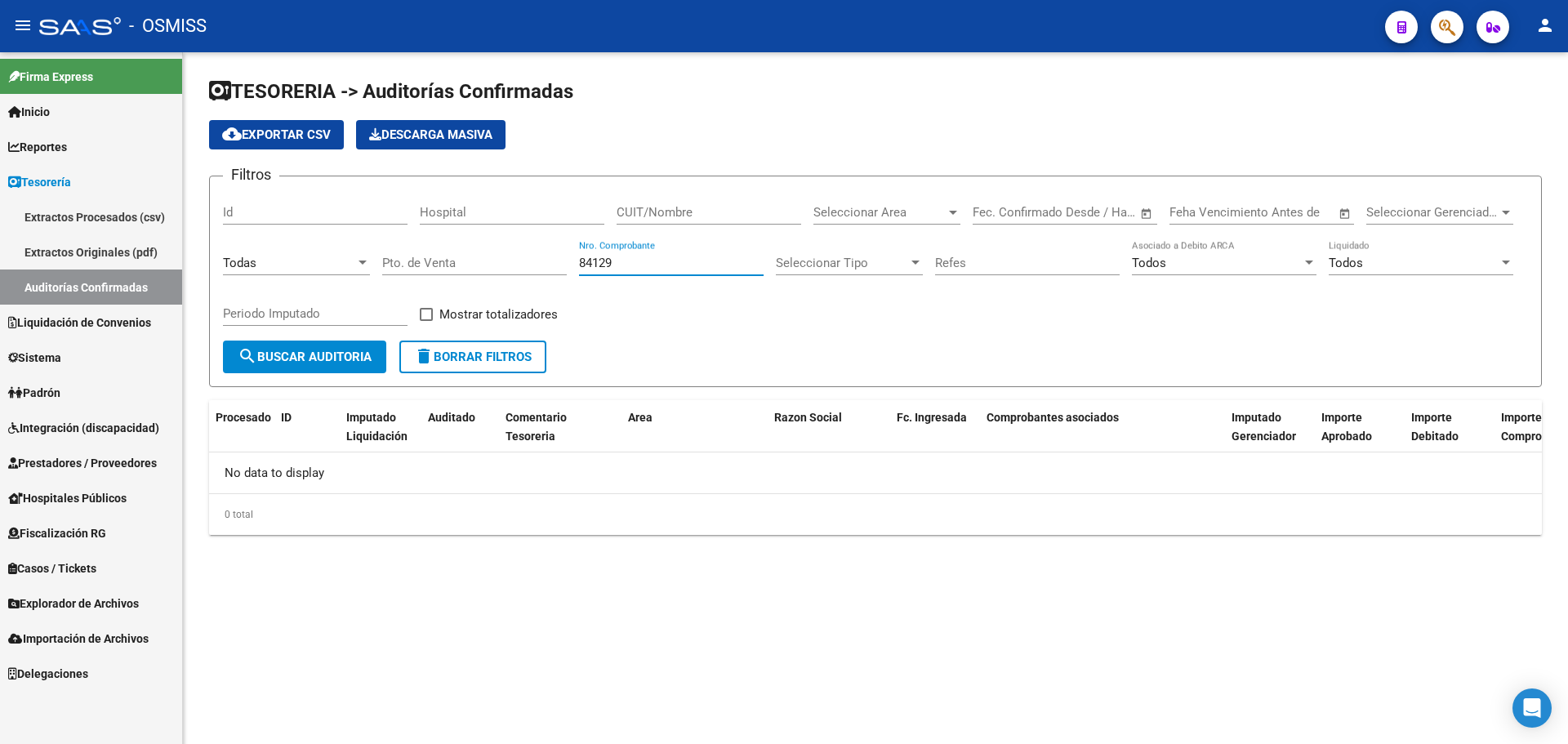
type input "84129"
click at [1440, 26] on icon "button" at bounding box center [1447, 27] width 16 height 19
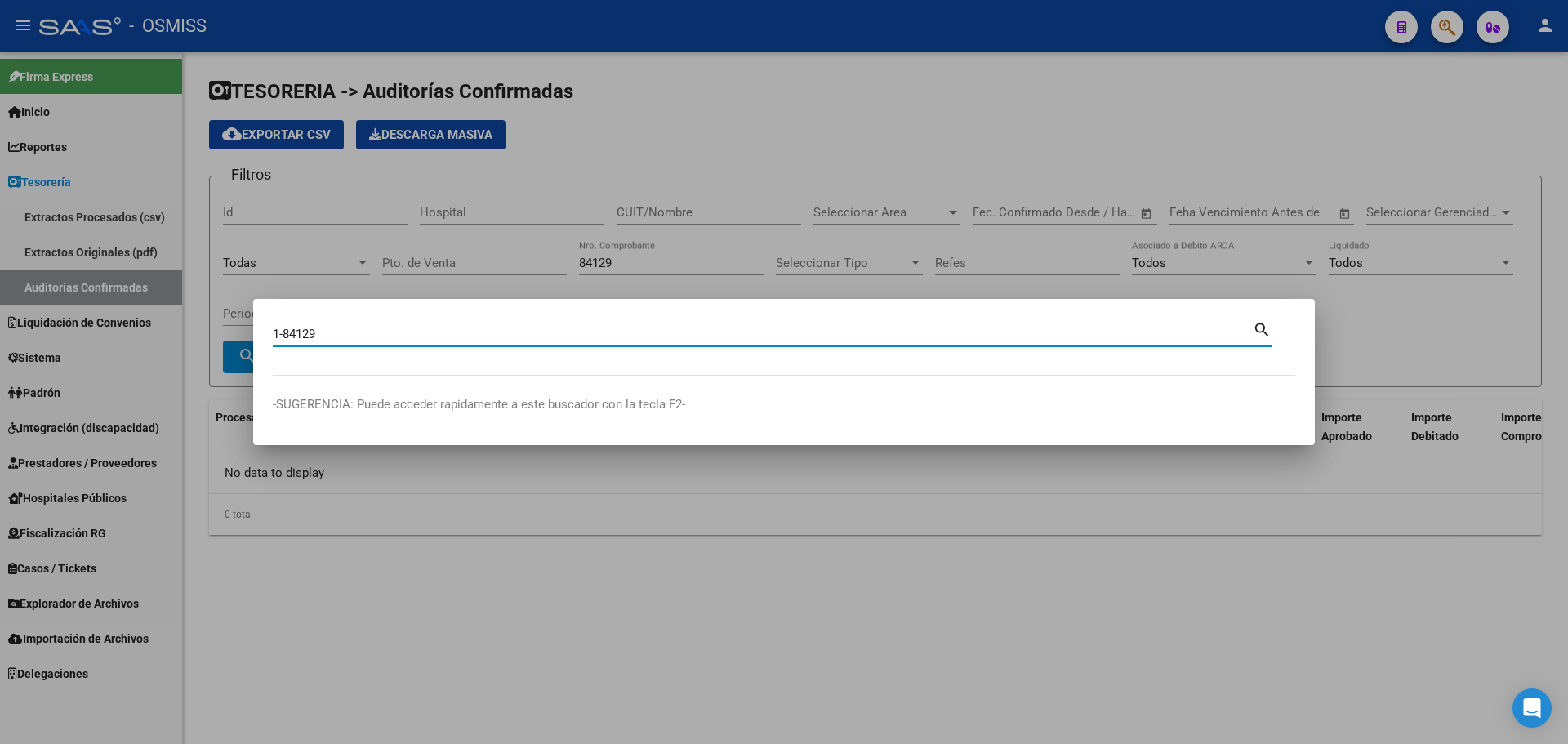
type input "1-84129"
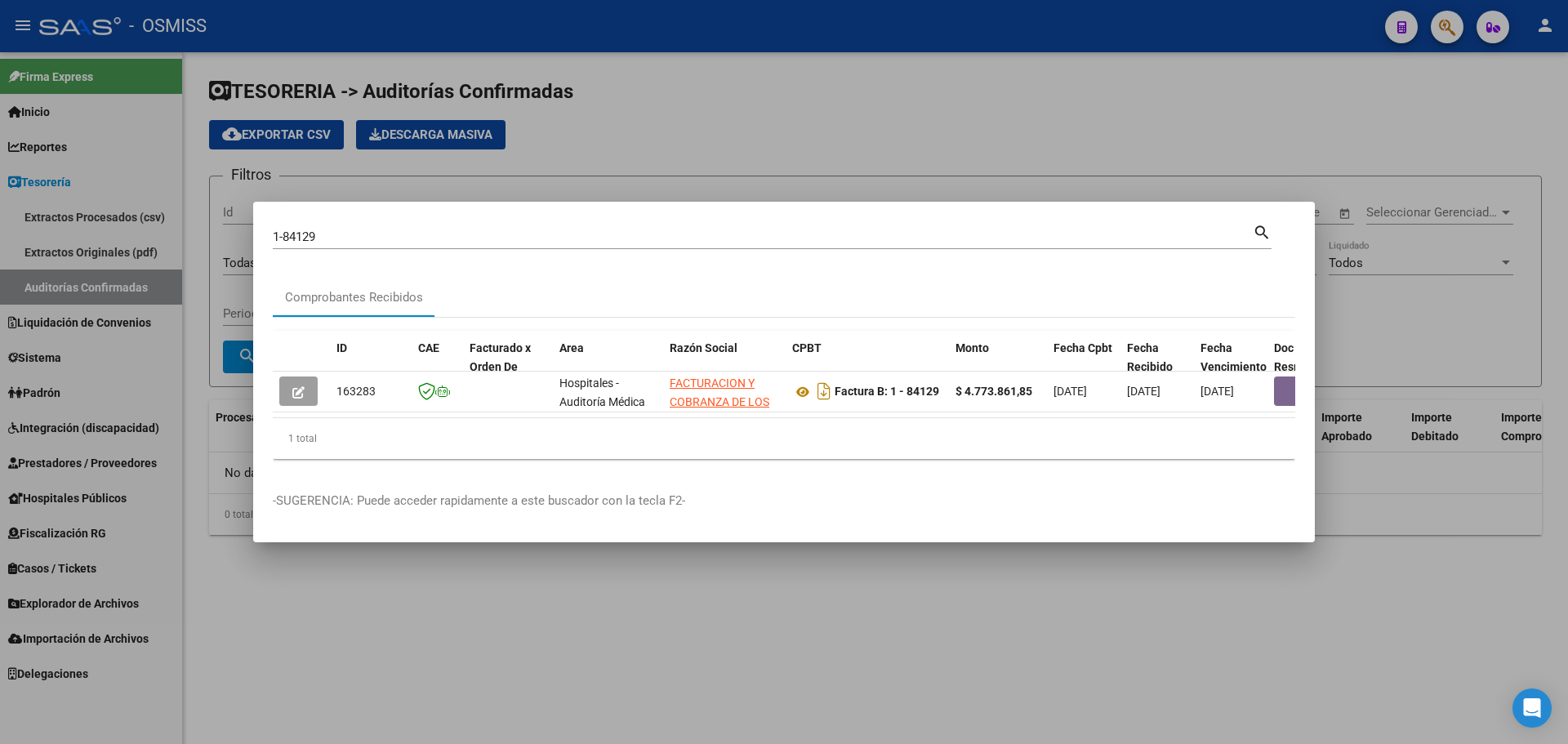
scroll to position [0, 756]
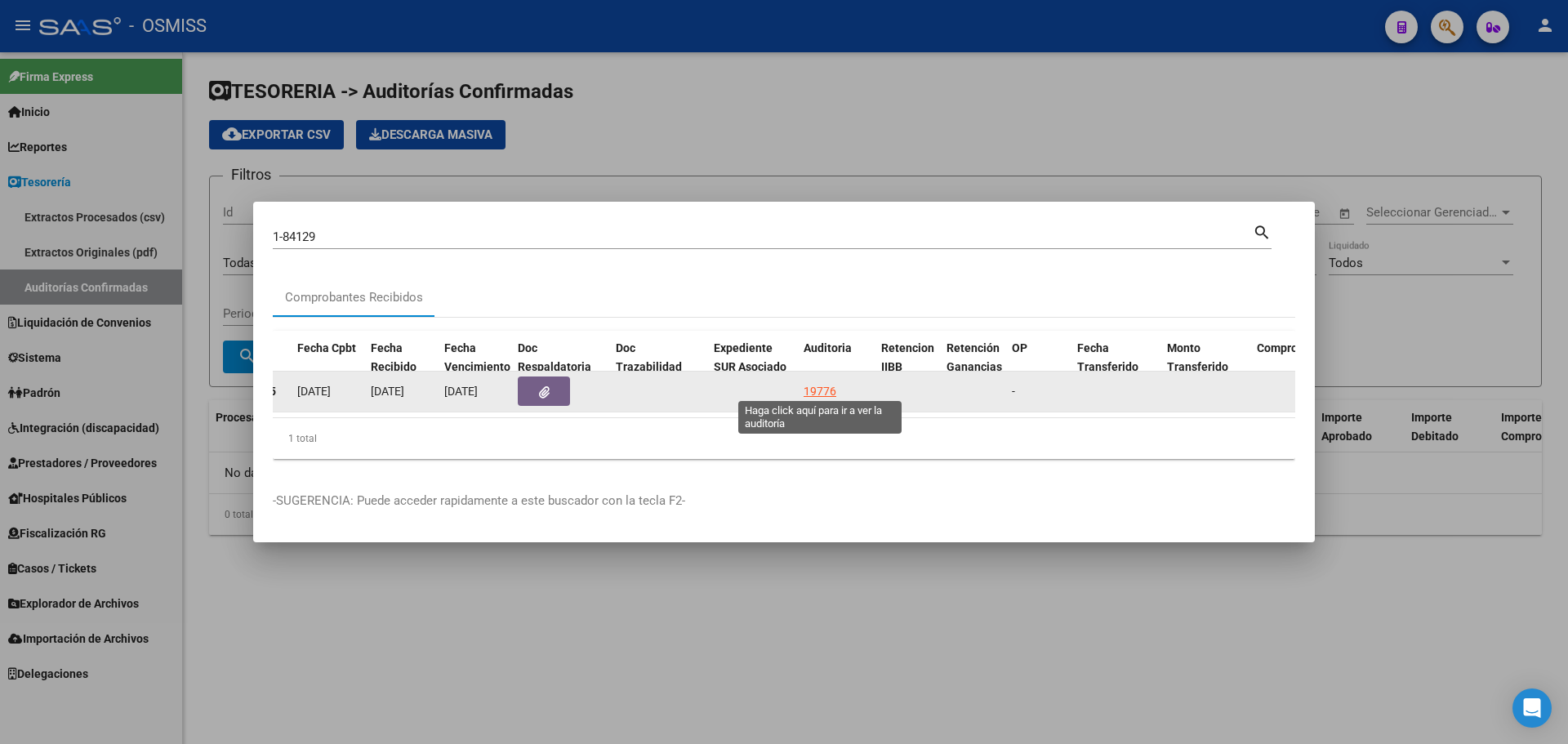
click at [823, 384] on div "19776" at bounding box center [820, 391] width 32 height 19
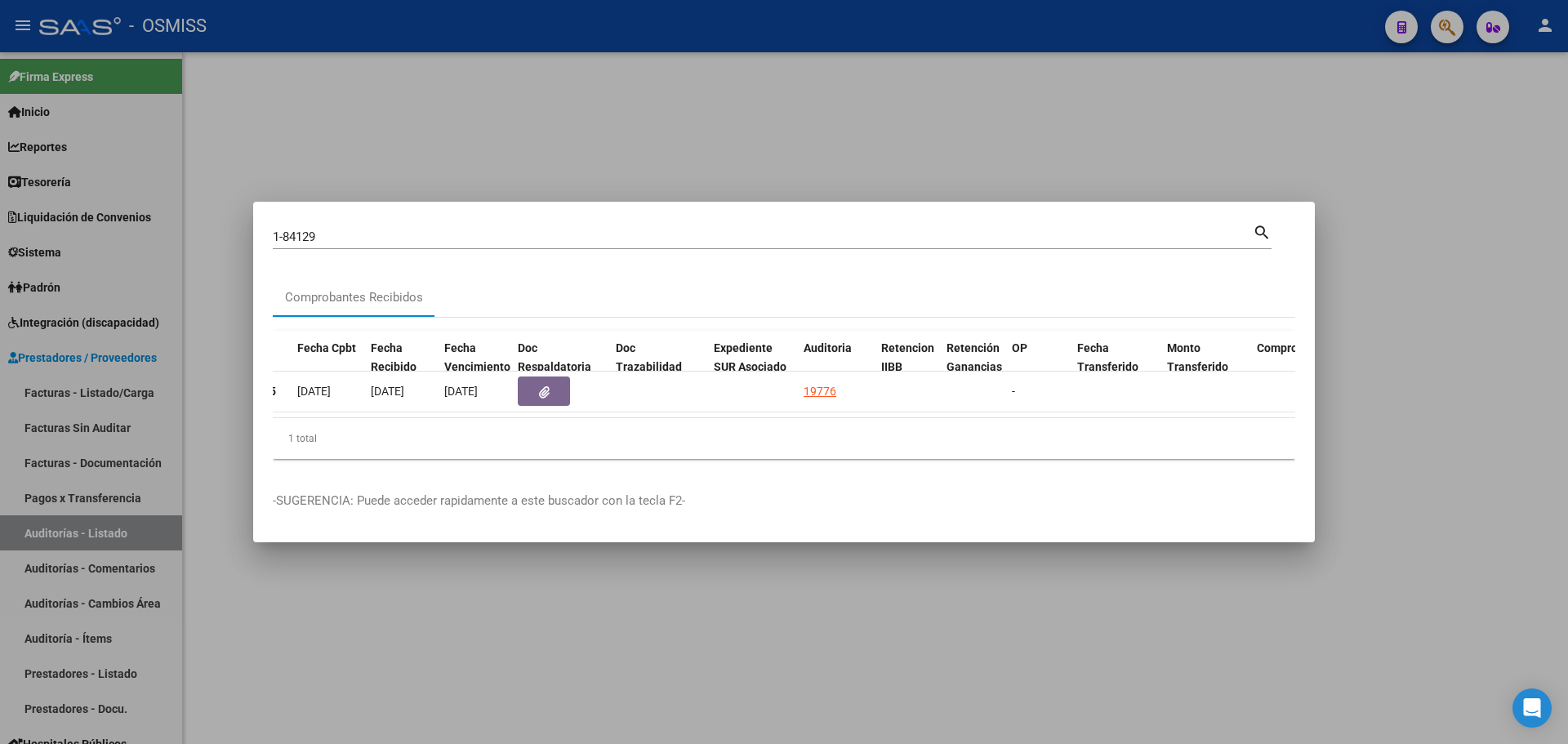
click at [650, 141] on div at bounding box center [784, 372] width 1568 height 744
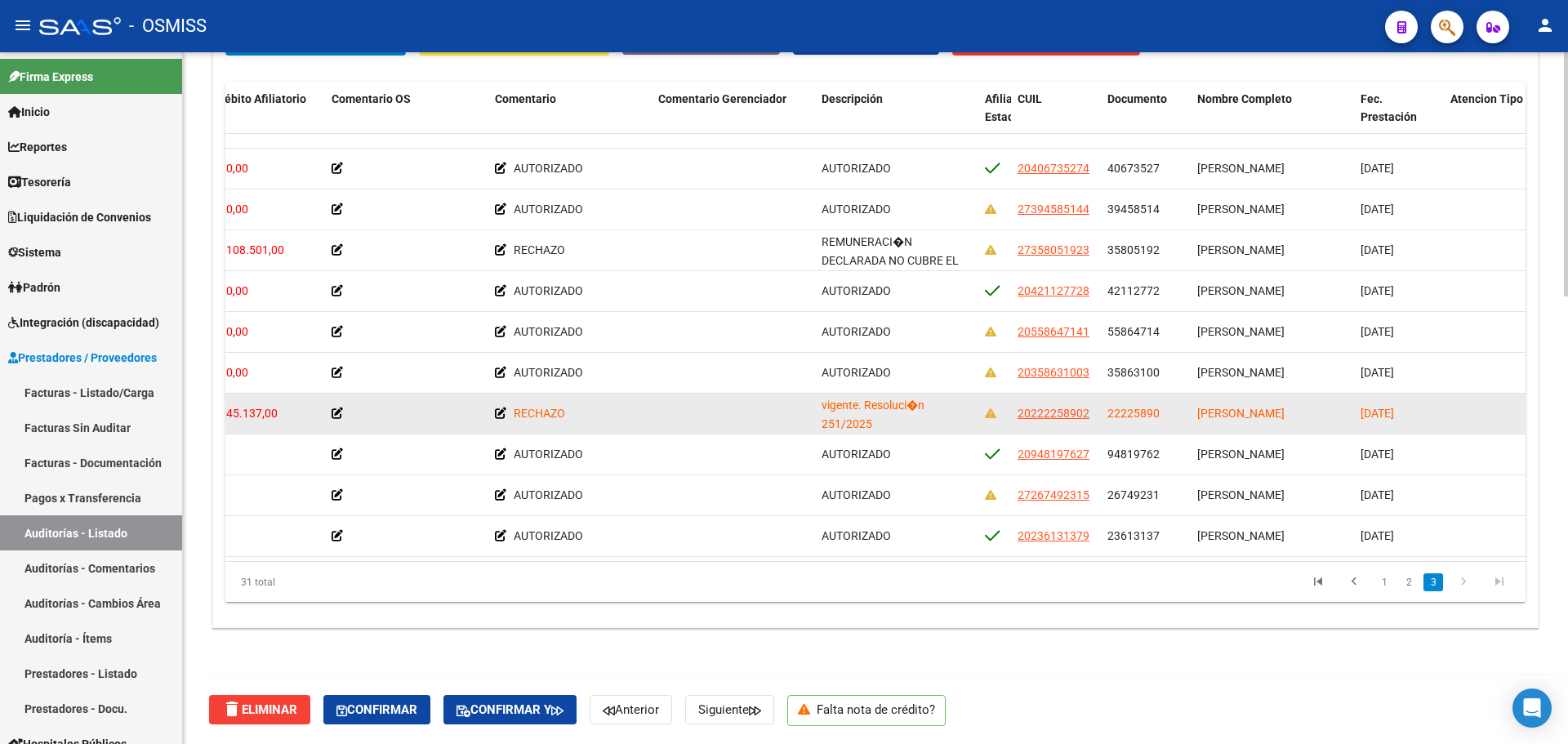
scroll to position [1, 0]
drag, startPoint x: 872, startPoint y: 394, endPoint x: 903, endPoint y: 413, distance: 36.4
click at [903, 413] on div "REMUNERACI�N DECLARADA NO CUBRE EL MINIMO DE APORTES - Grupo familiar sin cober…" at bounding box center [896, 412] width 150 height 34
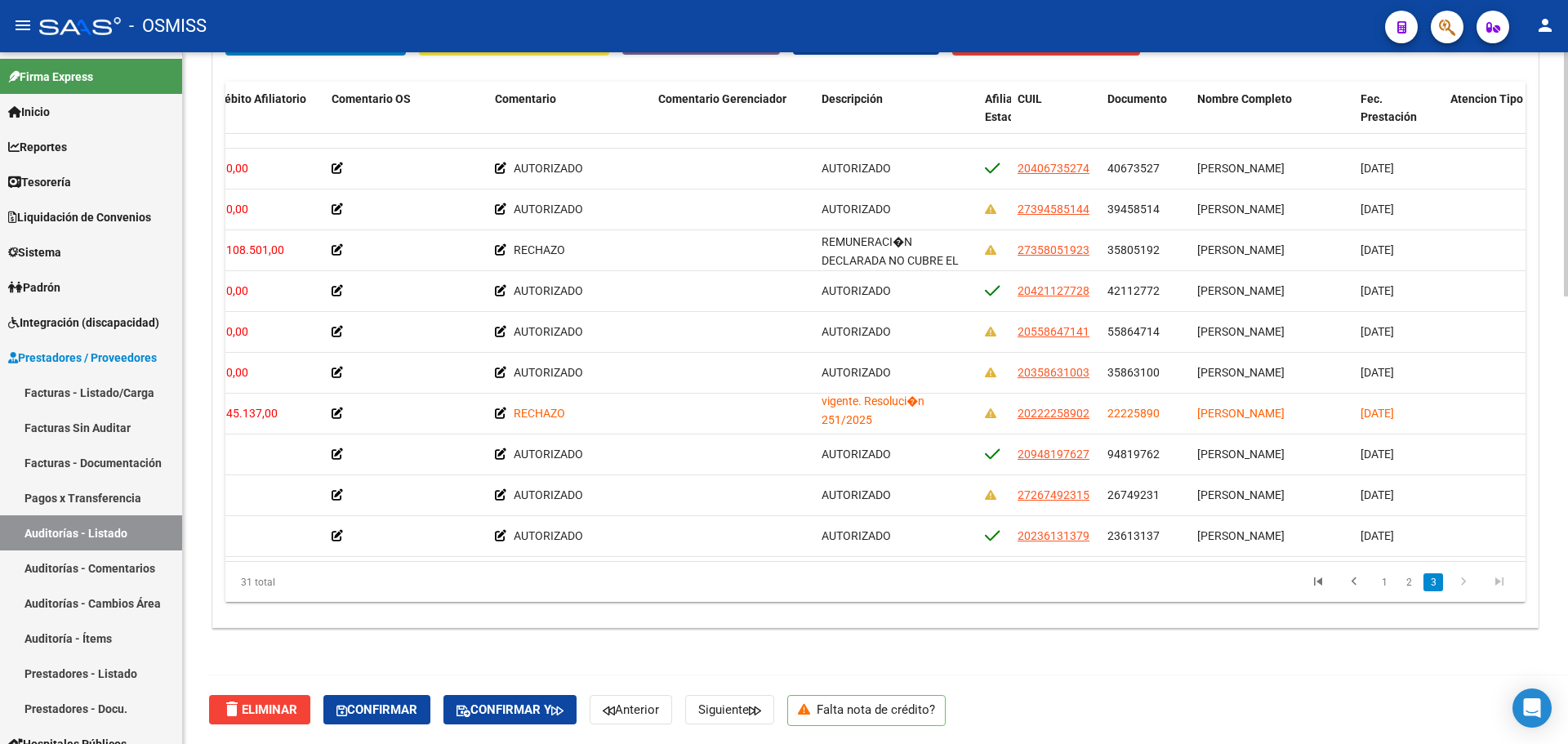
click at [726, 576] on datatable-pager "1 2 3" at bounding box center [1004, 582] width 1027 height 28
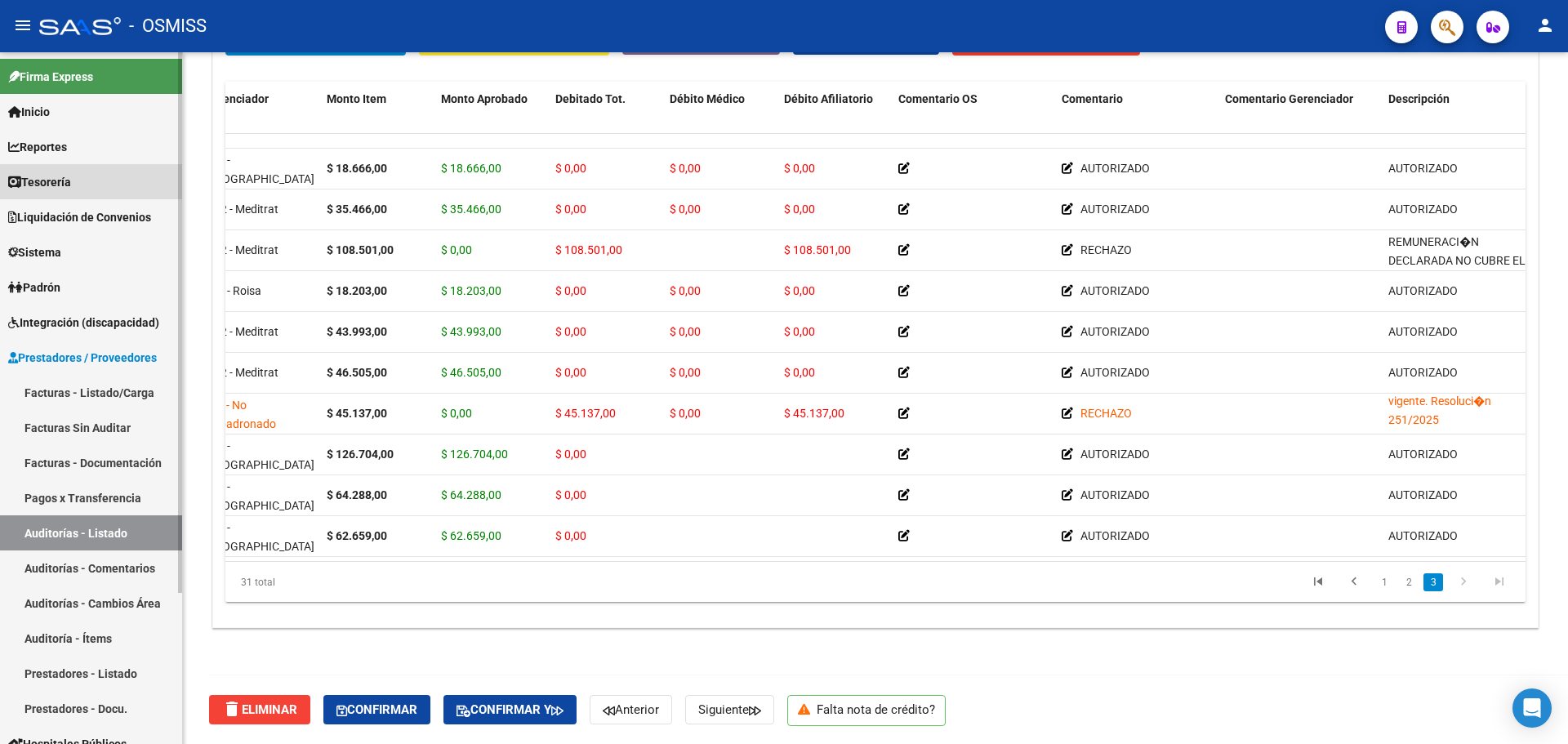
click at [64, 187] on span "Tesorería" at bounding box center [40, 182] width 63 height 18
click at [65, 187] on span "Tesorería" at bounding box center [40, 182] width 63 height 18
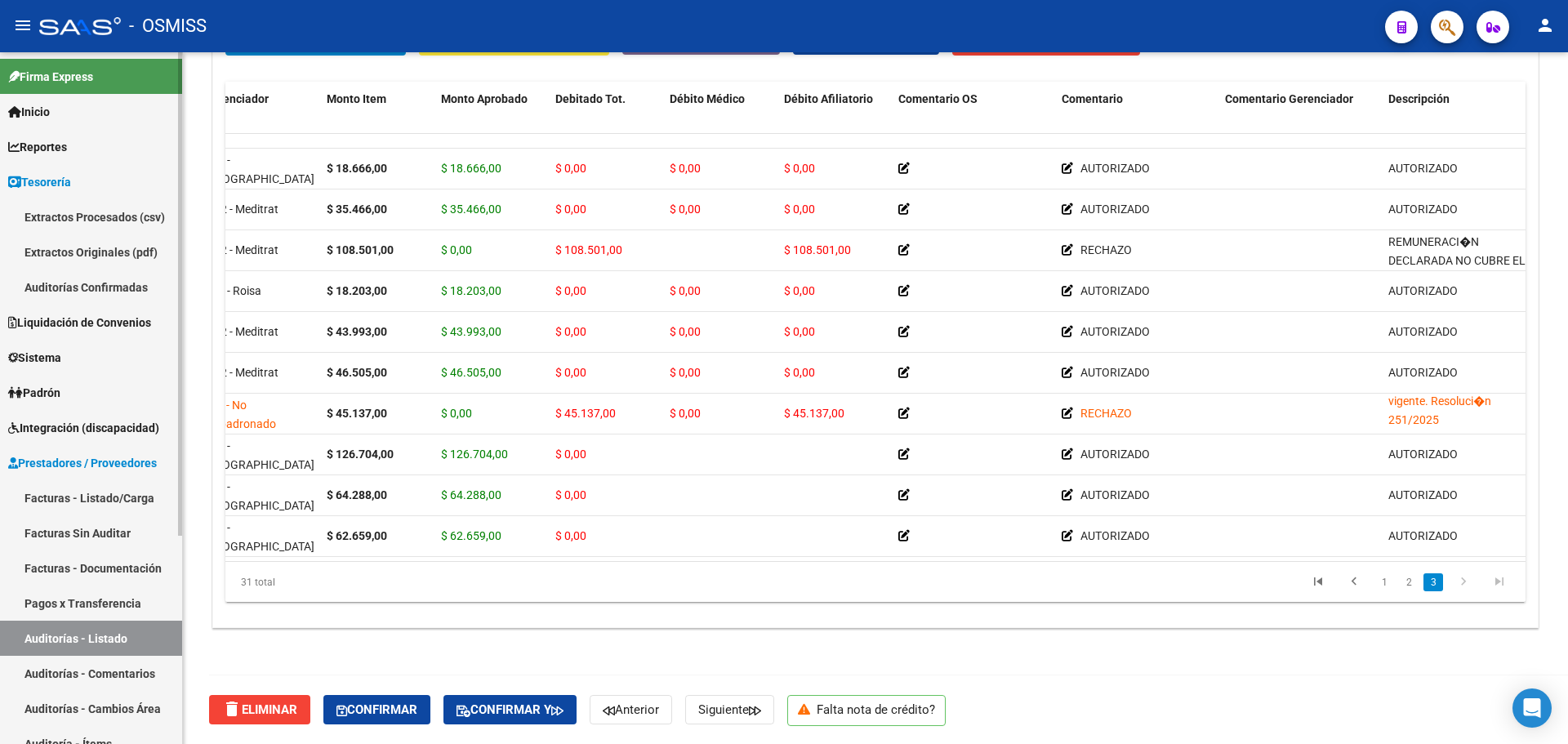
click at [78, 280] on link "Auditorías Confirmadas" at bounding box center [91, 286] width 182 height 35
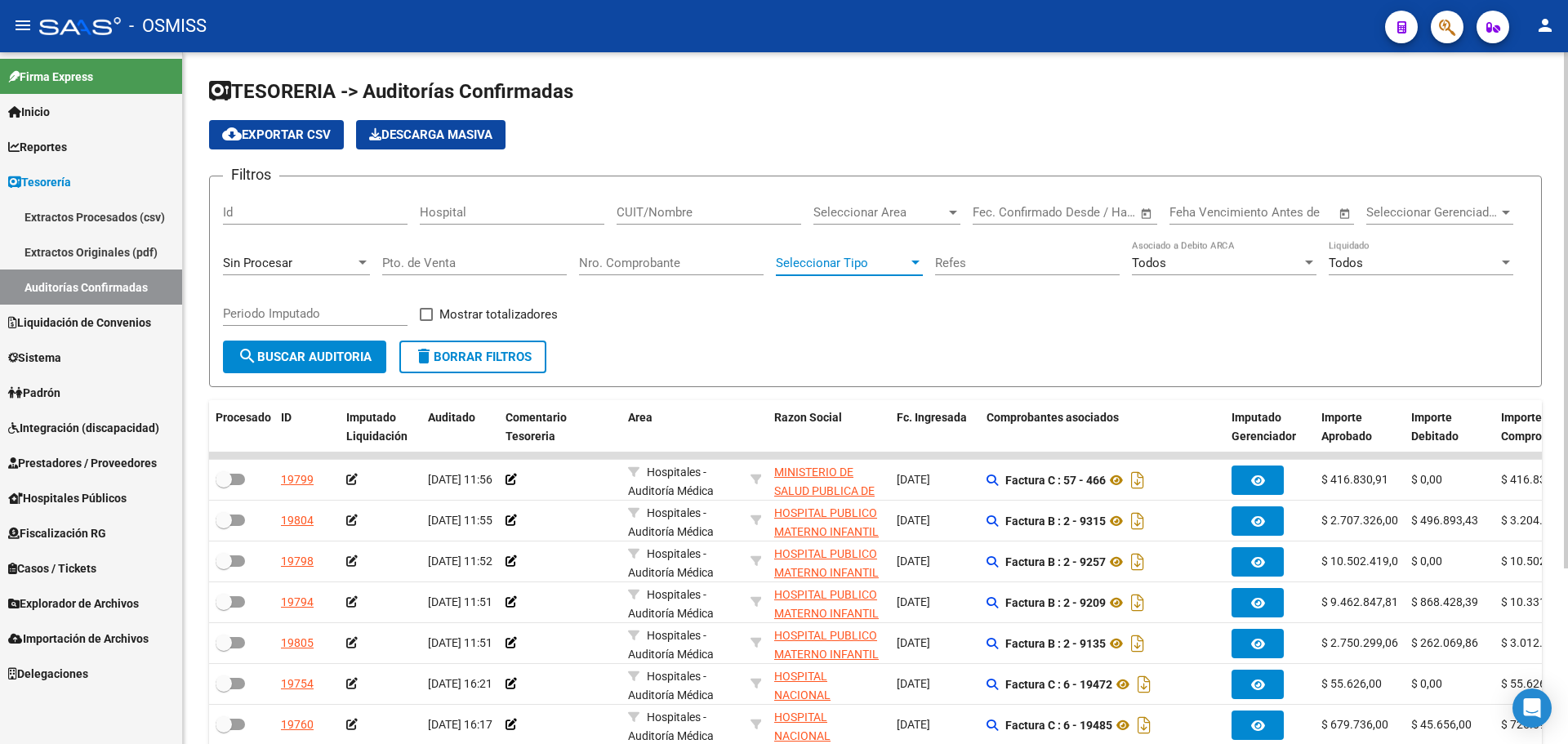
click at [787, 268] on span "Seleccionar Tipo" at bounding box center [841, 262] width 132 height 14
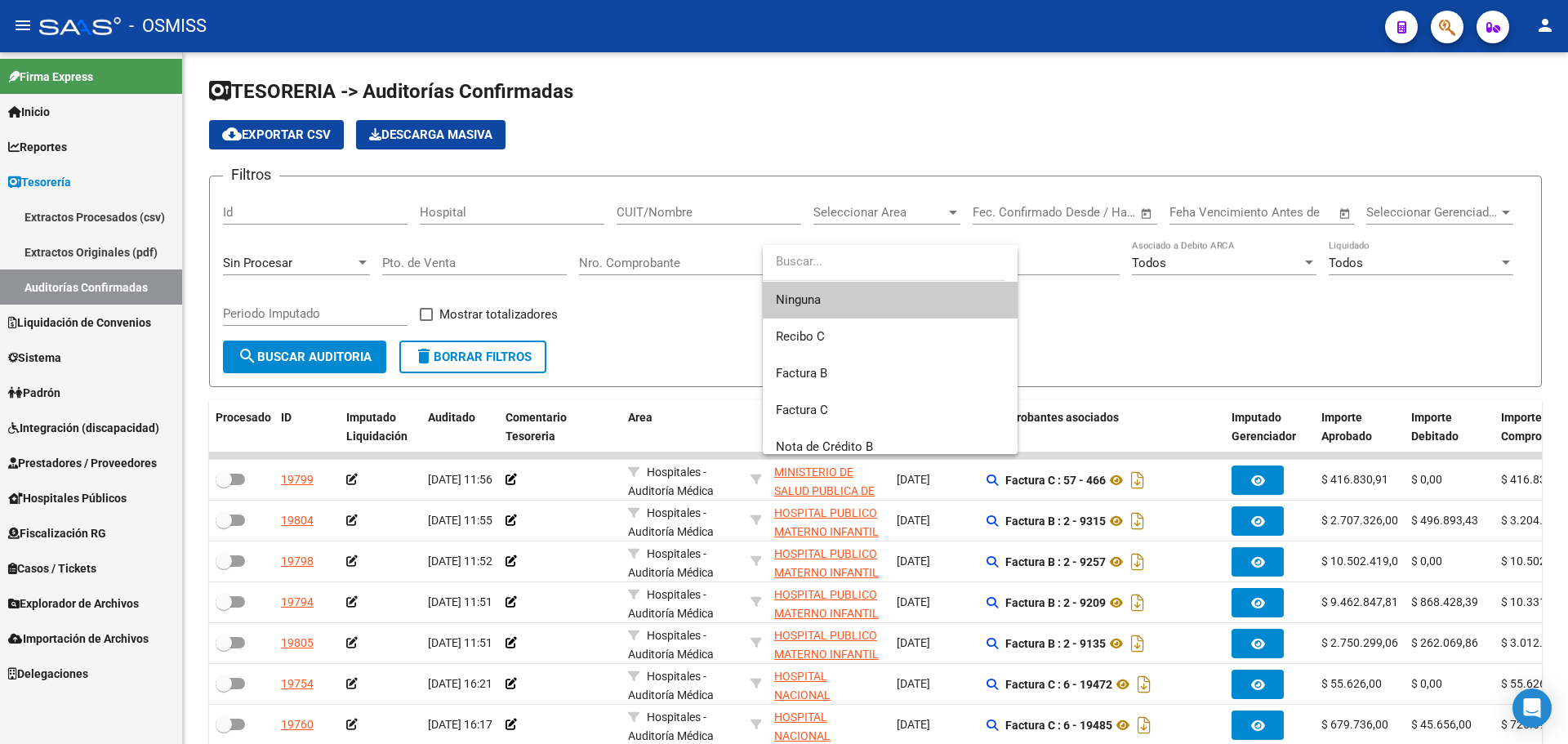
click at [665, 328] on div at bounding box center [784, 372] width 1568 height 744
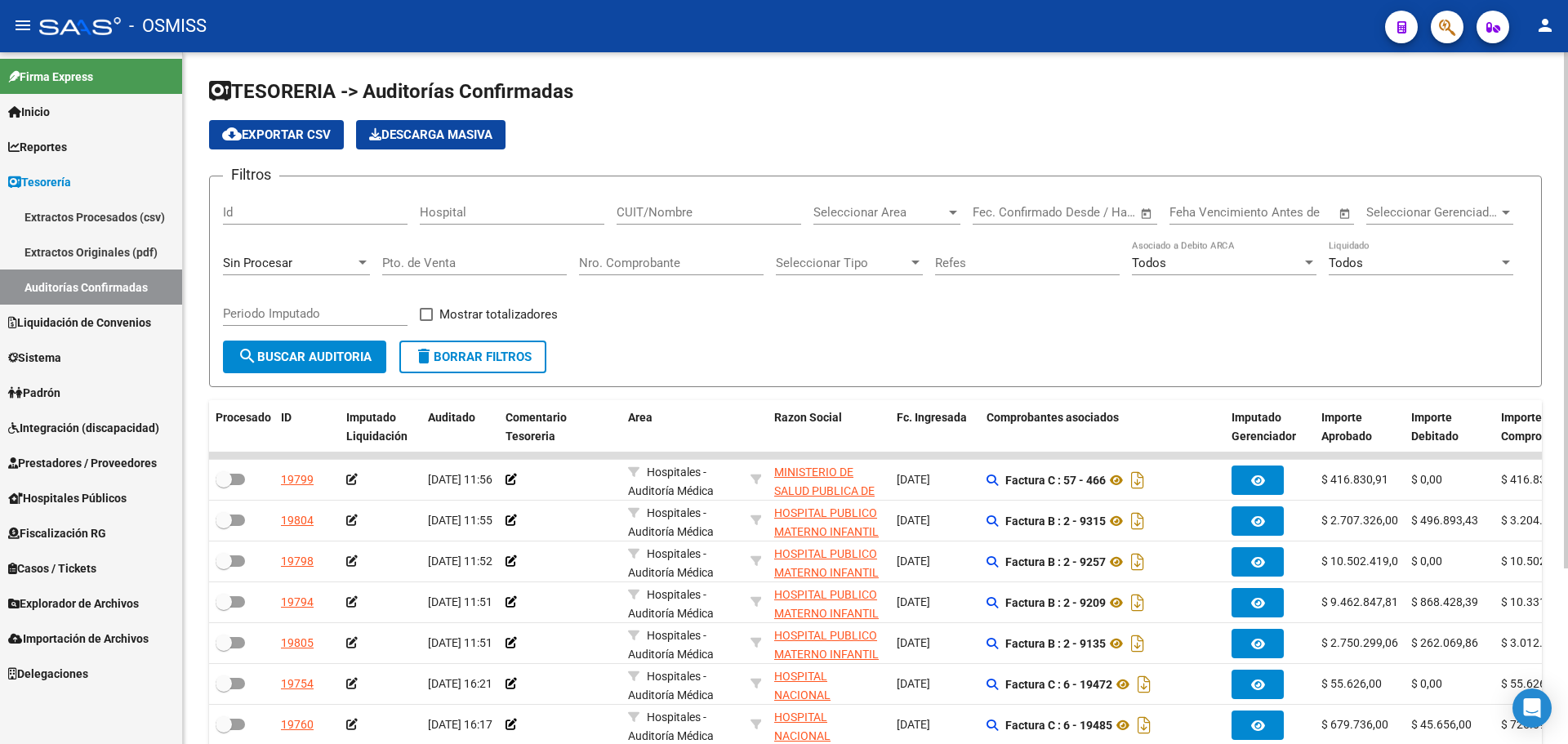
click at [296, 257] on div "Sin Procesar" at bounding box center [289, 262] width 132 height 14
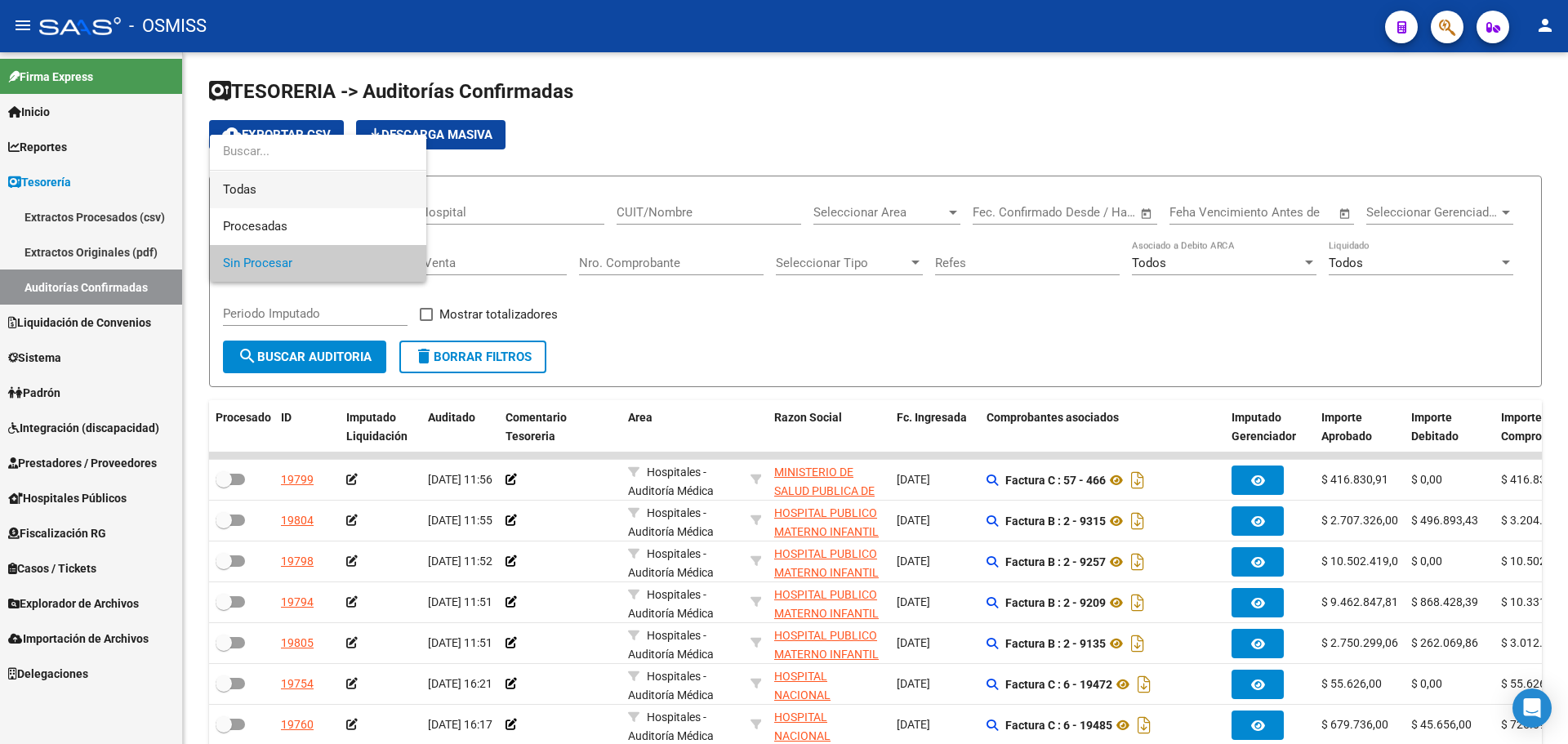
click at [297, 188] on span "Todas" at bounding box center [318, 189] width 190 height 37
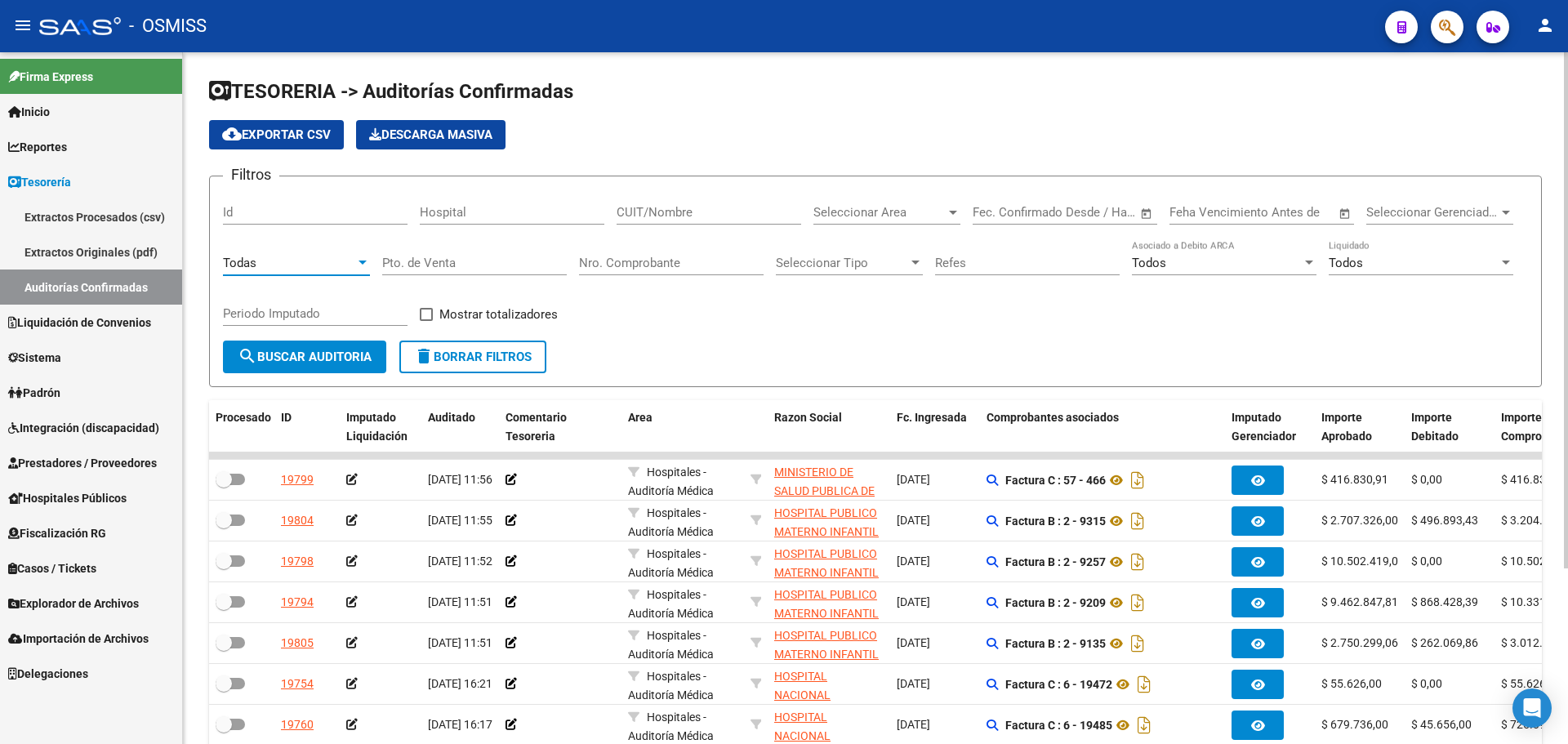
click at [650, 262] on input "Nro. Comprobante" at bounding box center [671, 262] width 185 height 14
type input "77024"
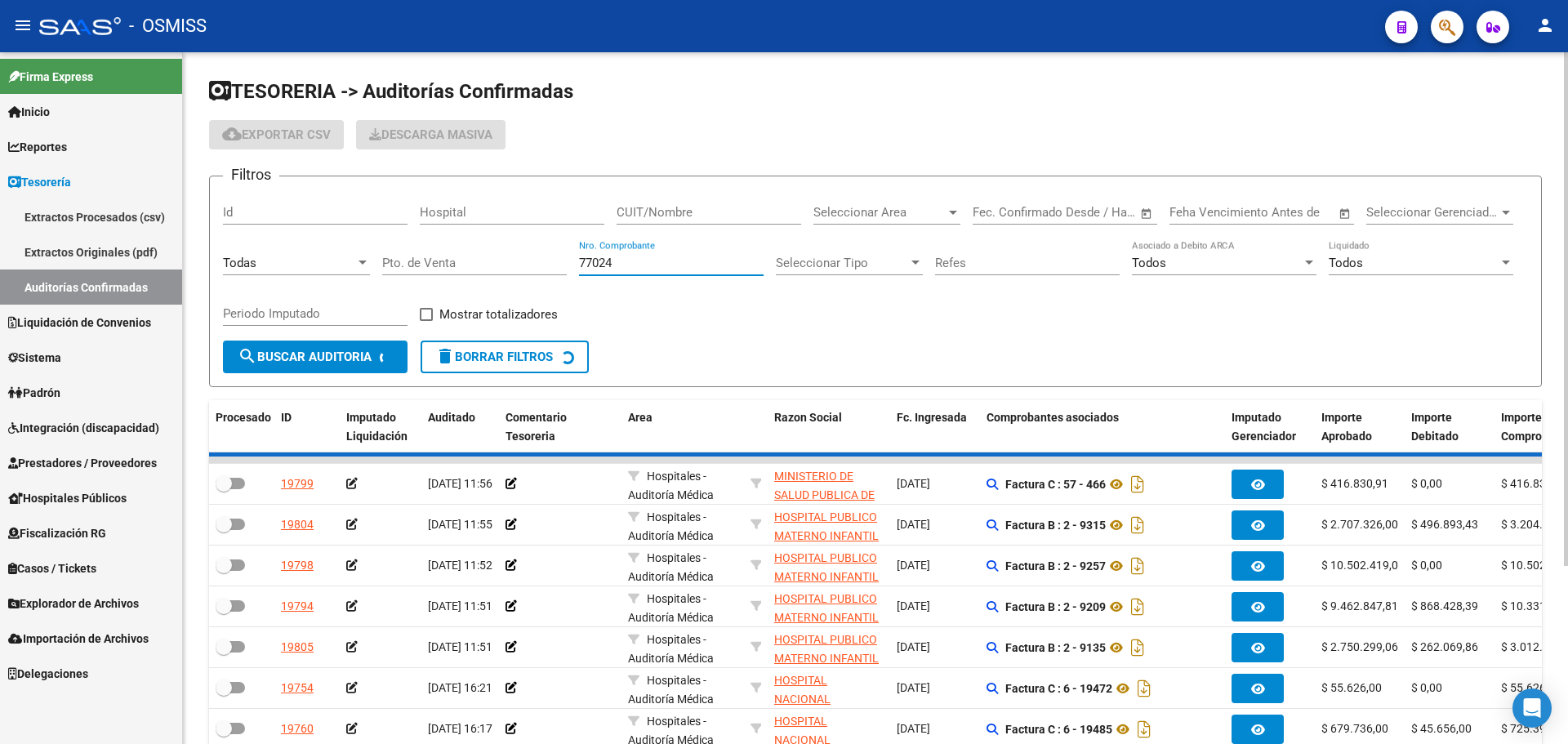
checkbox input "true"
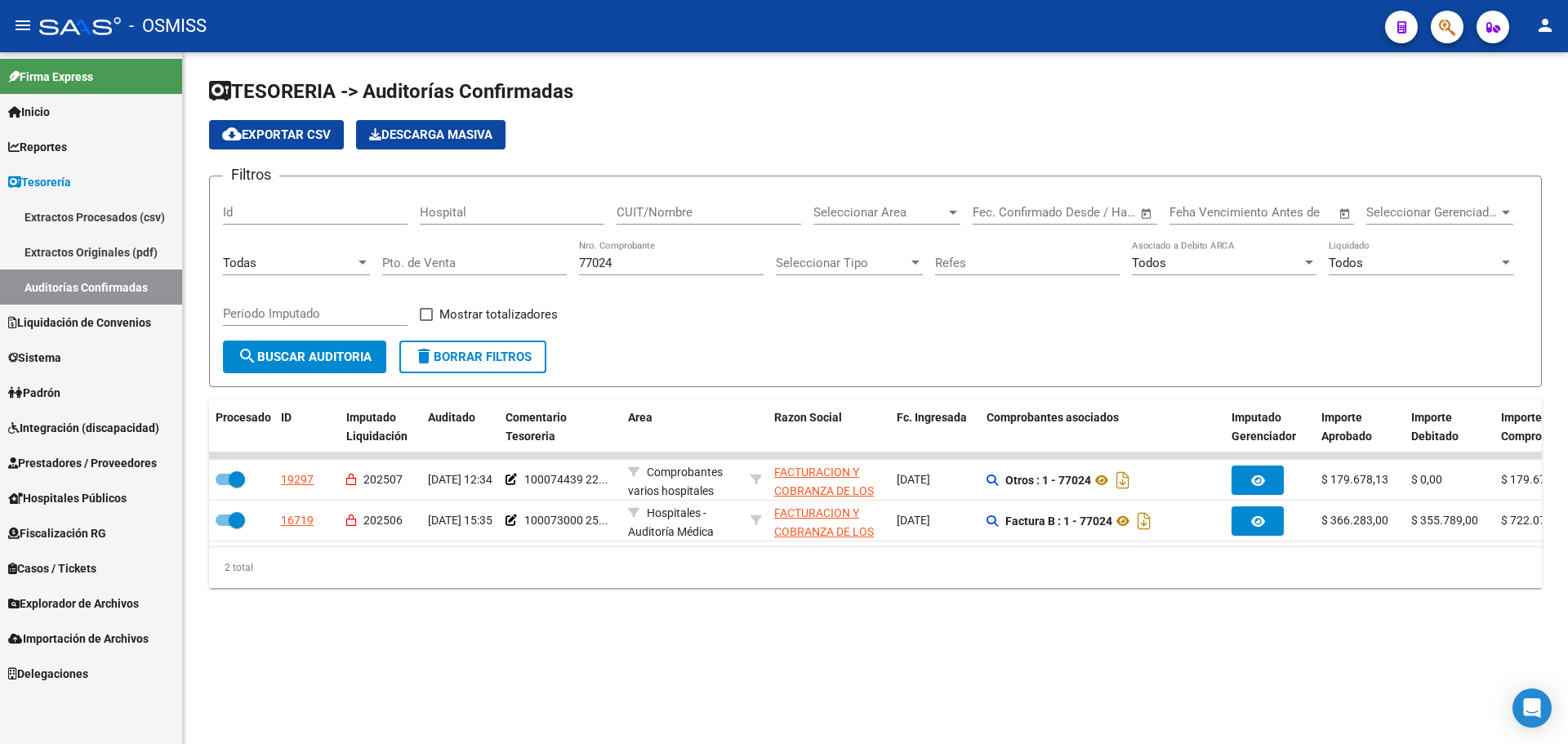
click at [1049, 679] on mat-sidenav-content "TESORERIA -> Auditorías Confirmadas cloud_download Exportar CSV Descarga Masiva…" at bounding box center [875, 398] width 1385 height 692
click at [950, 640] on div "TESORERIA -> Auditorías Confirmadas cloud_download Exportar CSV Descarga Masiva…" at bounding box center [875, 346] width 1385 height 588
click at [957, 545] on datatable-selection "19297 202507 [DATE] 12:34 100074439 22... Comprobantes varios hospitales FACTUR…" at bounding box center [875, 537] width 1333 height 14
click at [434, 577] on div "2 total" at bounding box center [875, 568] width 1333 height 41
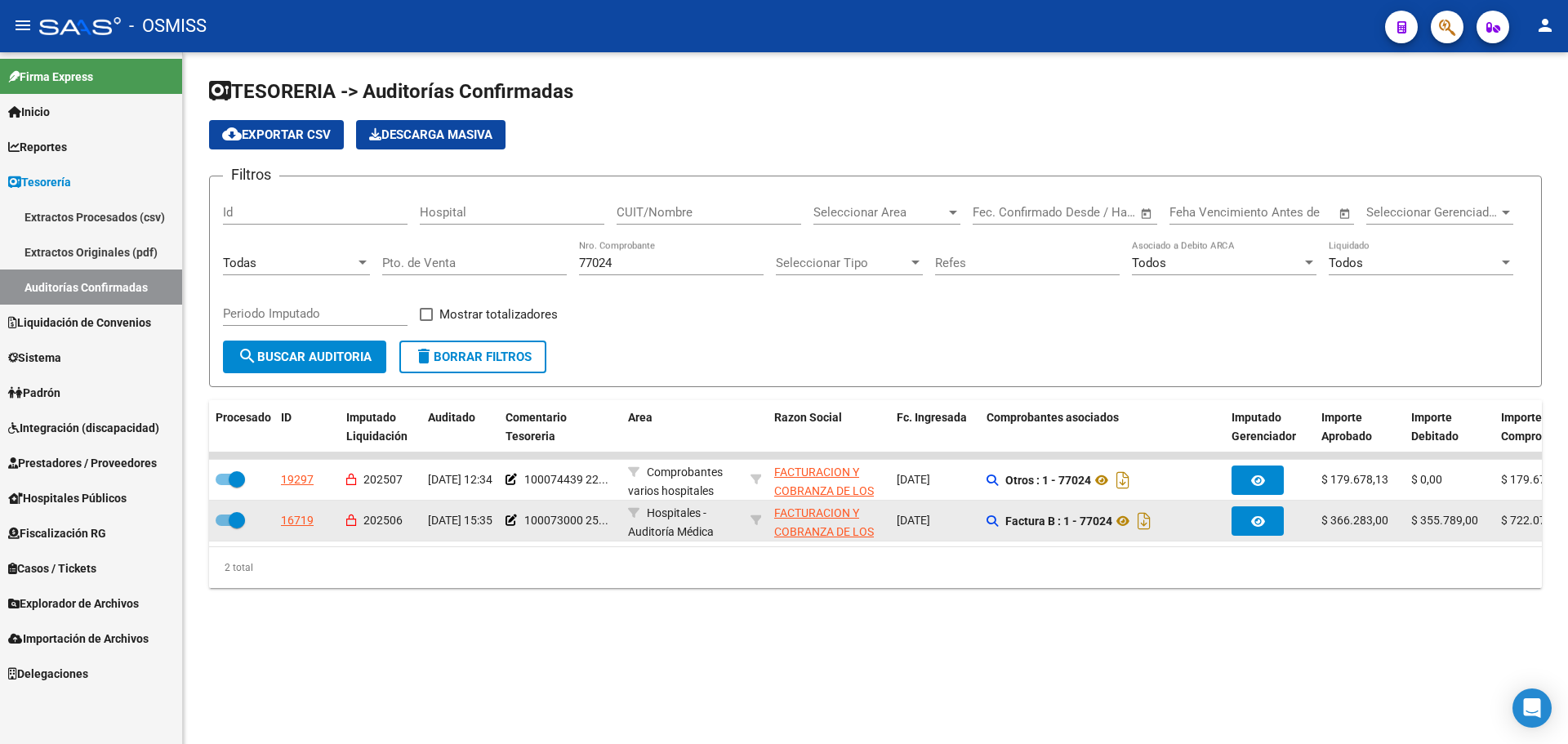
drag, startPoint x: 896, startPoint y: 518, endPoint x: 969, endPoint y: 520, distance: 73.0
click at [969, 520] on div "[DATE]" at bounding box center [935, 521] width 77 height 19
click at [966, 520] on div "[DATE]" at bounding box center [935, 521] width 77 height 19
click at [966, 519] on div "[DATE]" at bounding box center [935, 521] width 77 height 19
click at [965, 519] on div "[DATE]" at bounding box center [935, 521] width 77 height 19
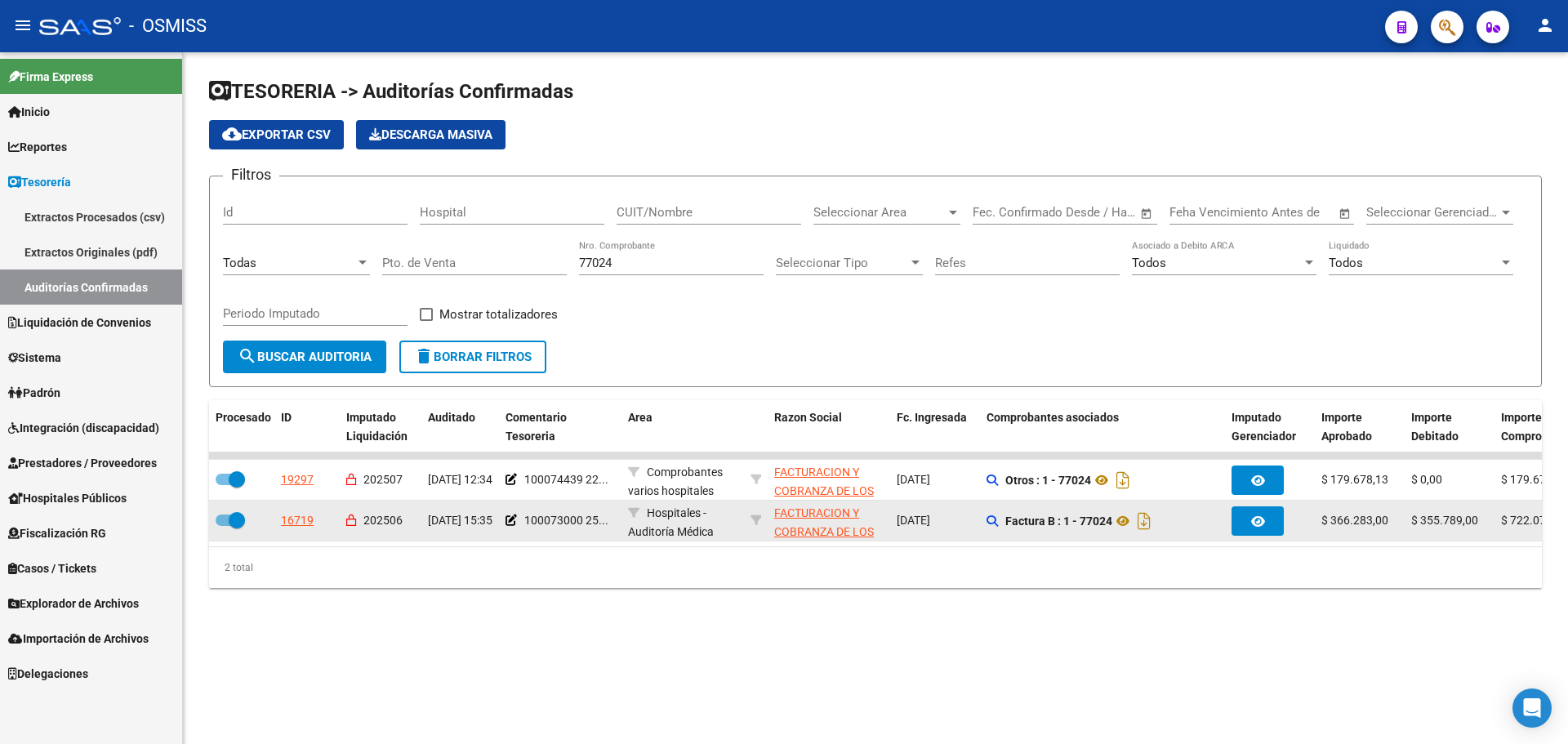
drag, startPoint x: 891, startPoint y: 519, endPoint x: 943, endPoint y: 521, distance: 52.0
click at [943, 521] on div "16719 202506 [DATE] 15:35 100073000 25... Hospitales - Auditoría Médica FACTURA…" at bounding box center [1288, 521] width 2159 height 41
click at [931, 522] on span "[DATE]" at bounding box center [913, 520] width 33 height 13
drag, startPoint x: 877, startPoint y: 508, endPoint x: 851, endPoint y: 504, distance: 26.3
click at [851, 504] on div "16719 202506 [DATE] 15:35 100073000 25... Hospitales - Auditoría Médica FACTURA…" at bounding box center [1288, 521] width 2159 height 41
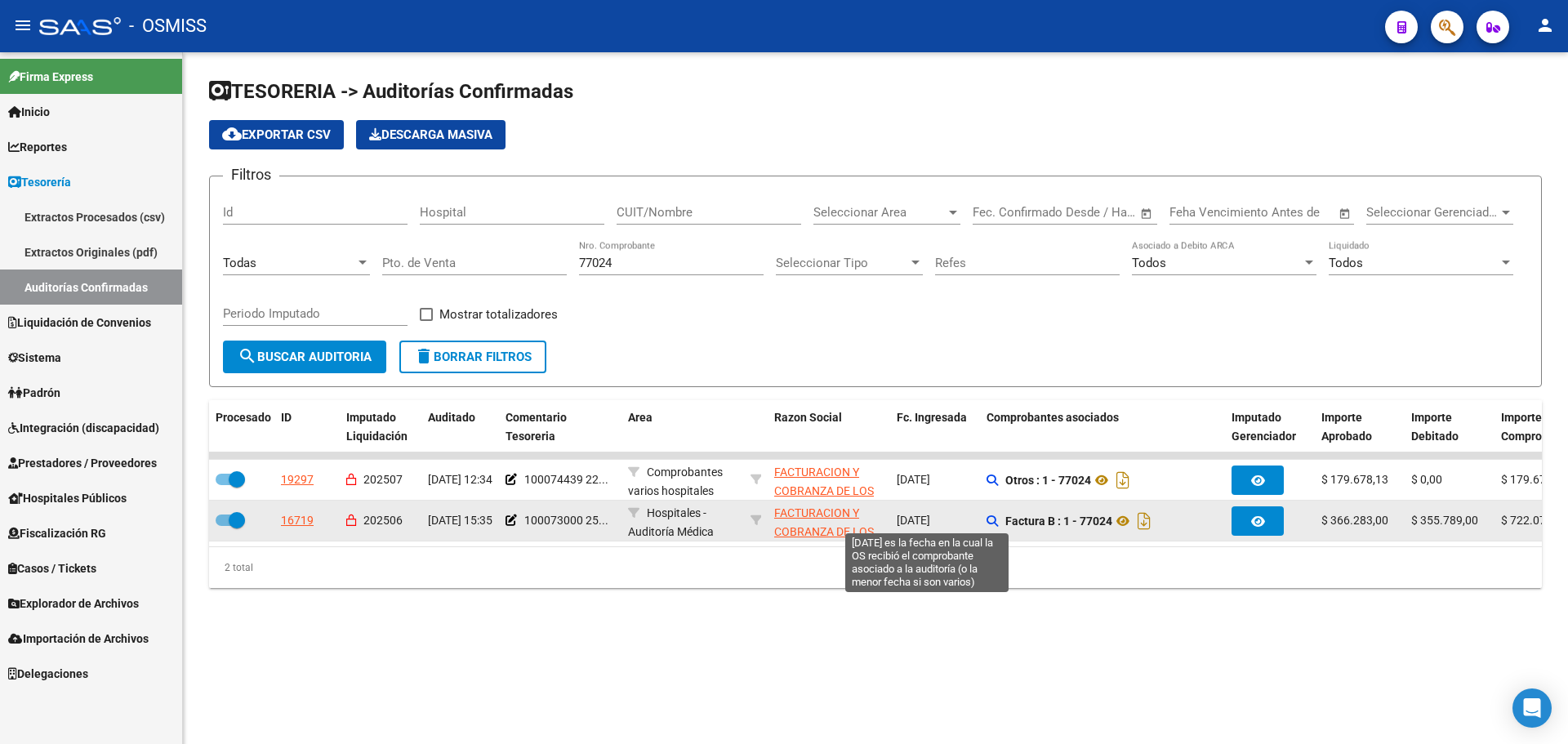
click at [947, 536] on datatable-body-cell "[DATE]" at bounding box center [935, 520] width 89 height 40
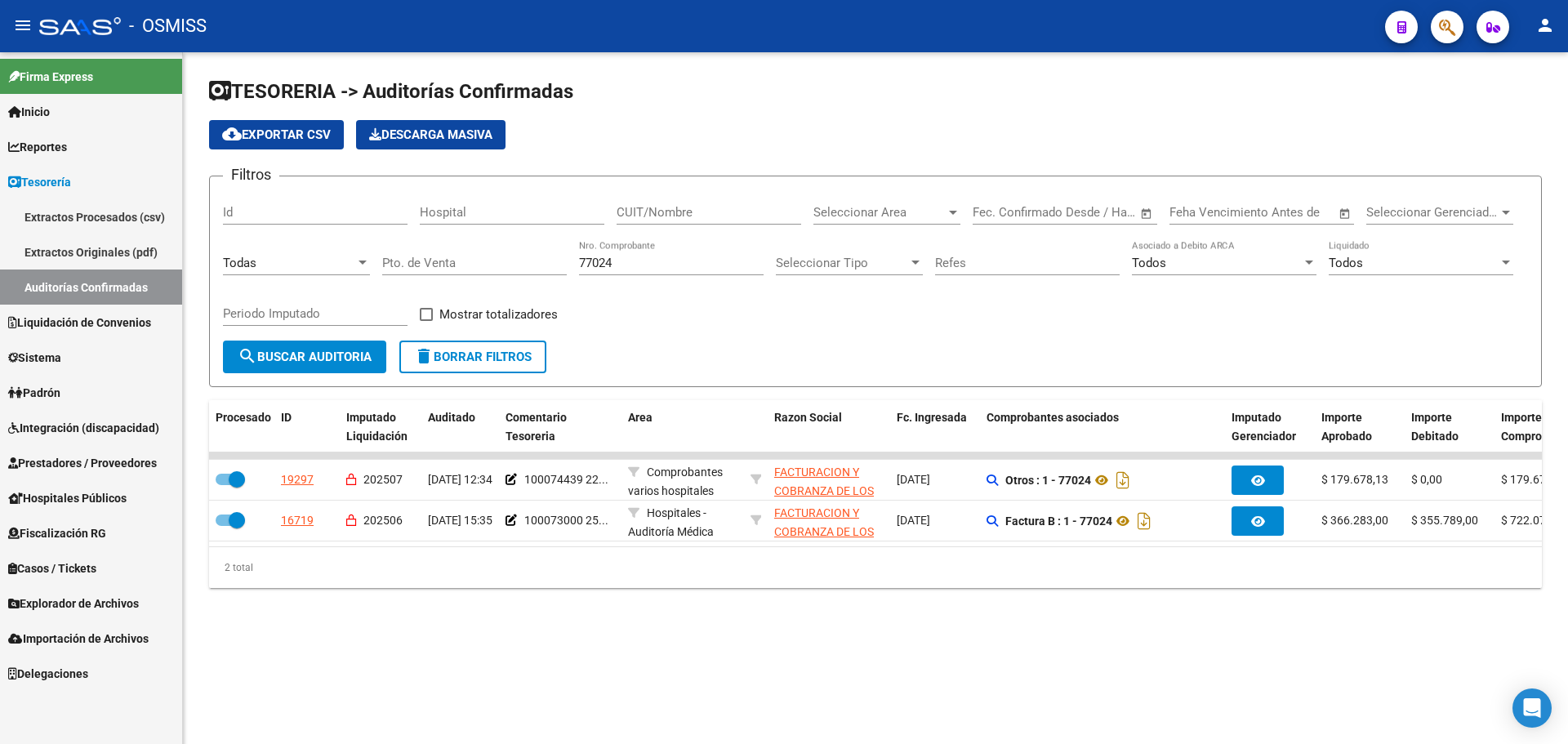
click at [906, 588] on div "2 total" at bounding box center [875, 568] width 1333 height 41
click at [937, 633] on div "TESORERIA -> Auditorías Confirmadas cloud_download Exportar CSV Descarga Masiva…" at bounding box center [875, 346] width 1385 height 588
click at [878, 665] on mat-sidenav-content "TESORERIA -> Auditorías Confirmadas cloud_download Exportar CSV Descarga Masiva…" at bounding box center [875, 398] width 1385 height 692
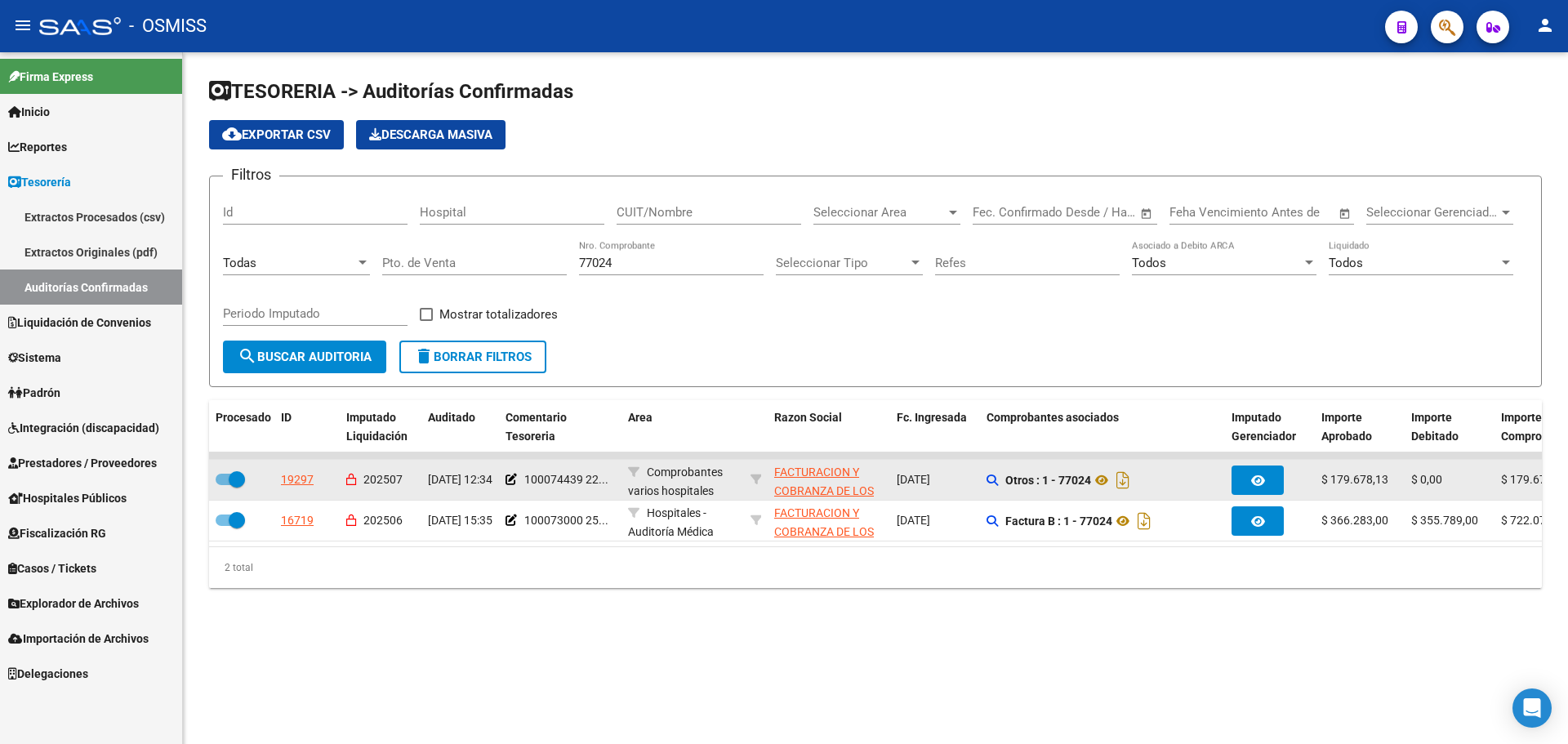
click at [917, 497] on datatable-body-cell "[DATE]" at bounding box center [935, 480] width 89 height 40
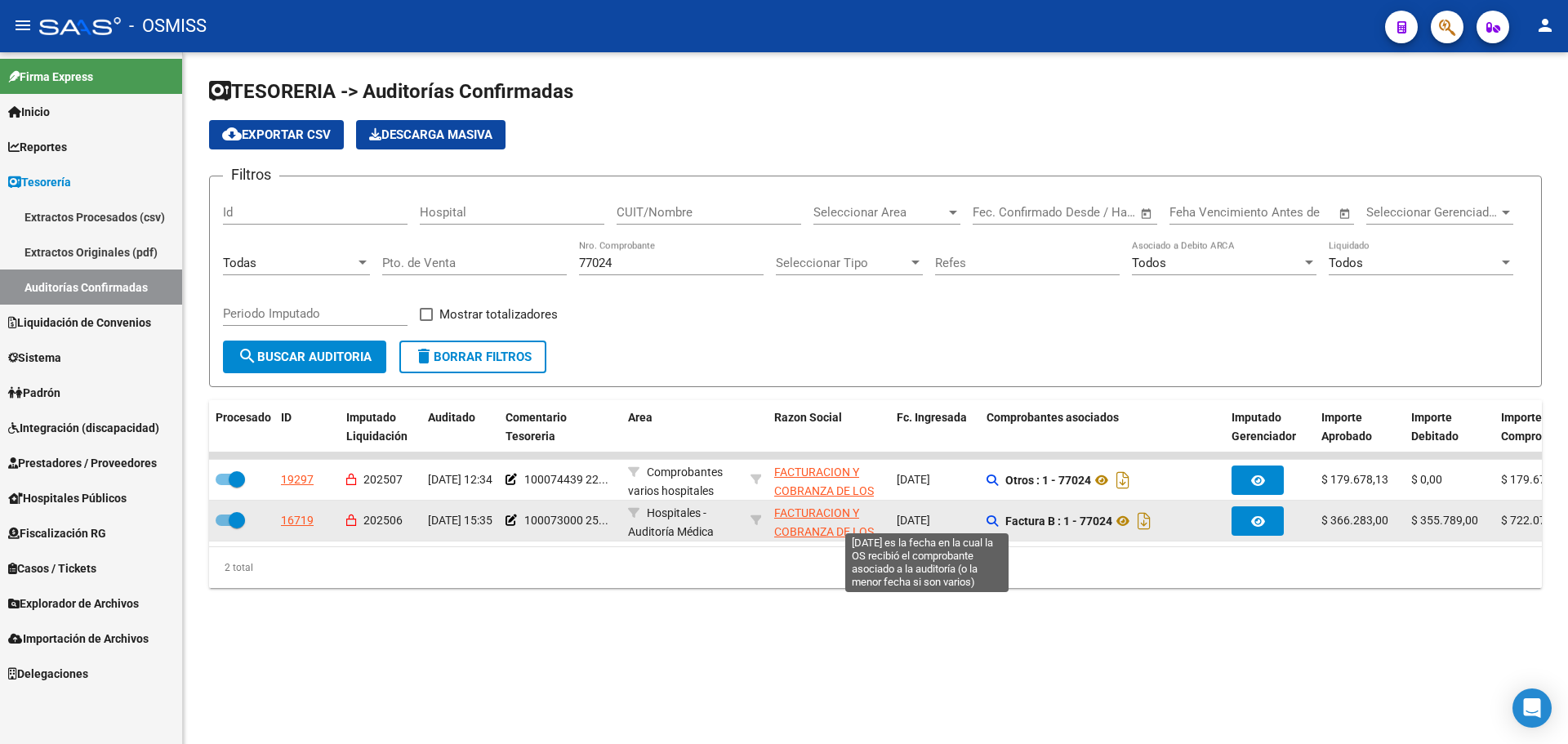
drag, startPoint x: 895, startPoint y: 519, endPoint x: 967, endPoint y: 524, distance: 72.2
click at [967, 524] on datatable-body-cell "[DATE]" at bounding box center [935, 520] width 89 height 40
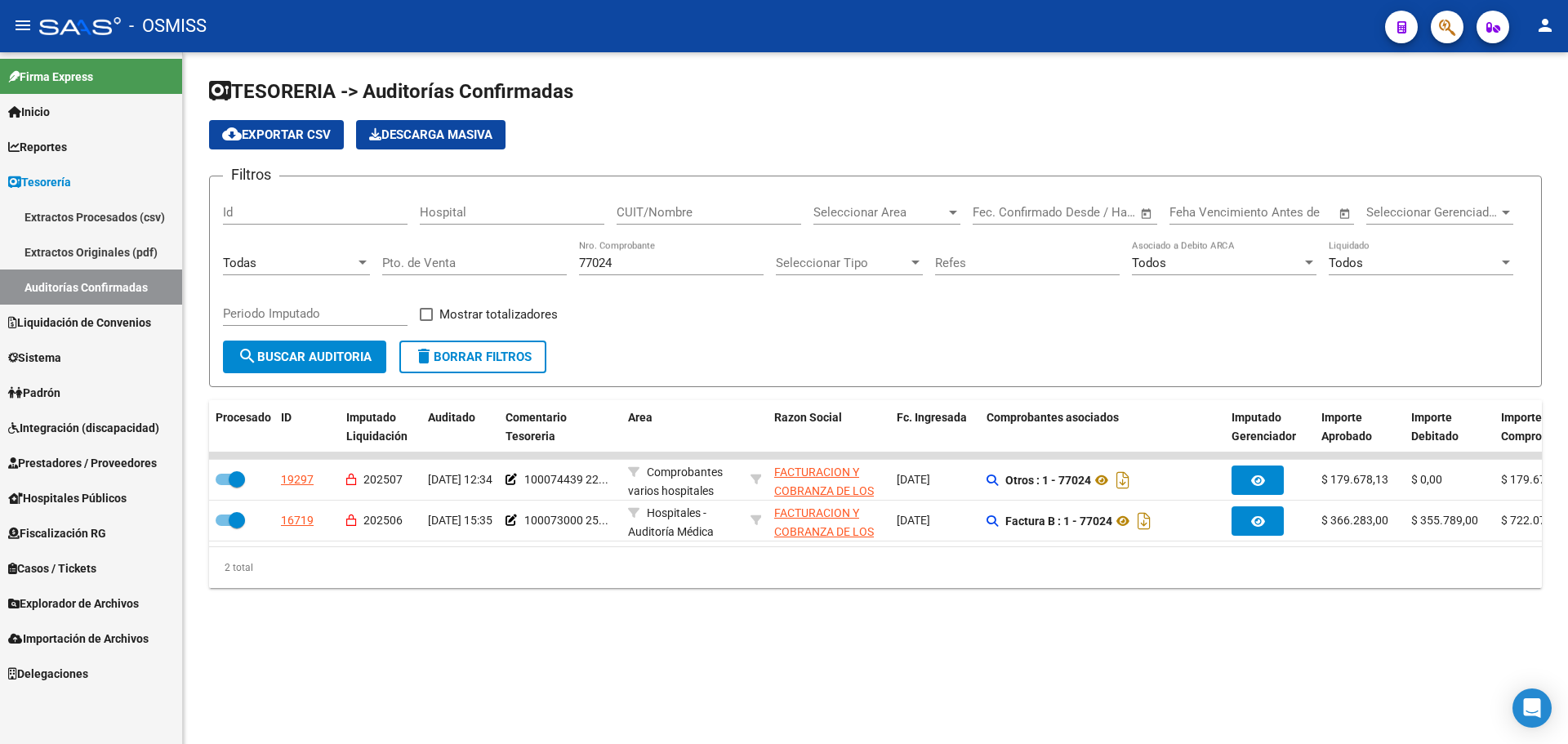
click at [872, 580] on div "2 total" at bounding box center [875, 568] width 1333 height 41
click at [870, 704] on mat-sidenav-content "TESORERIA -> Auditorías Confirmadas cloud_download Exportar CSV Descarga Masiva…" at bounding box center [875, 398] width 1385 height 692
click at [900, 640] on div "TESORERIA -> Auditorías Confirmadas cloud_download Exportar CSV Descarga Masiva…" at bounding box center [875, 346] width 1385 height 588
drag, startPoint x: 634, startPoint y: 268, endPoint x: 410, endPoint y: 267, distance: 224.0
click at [410, 267] on div "Filtros Id Hospital CUIT/Nombre Seleccionar Area Seleccionar Area Fecha inicio …" at bounding box center [875, 264] width 1305 height 151
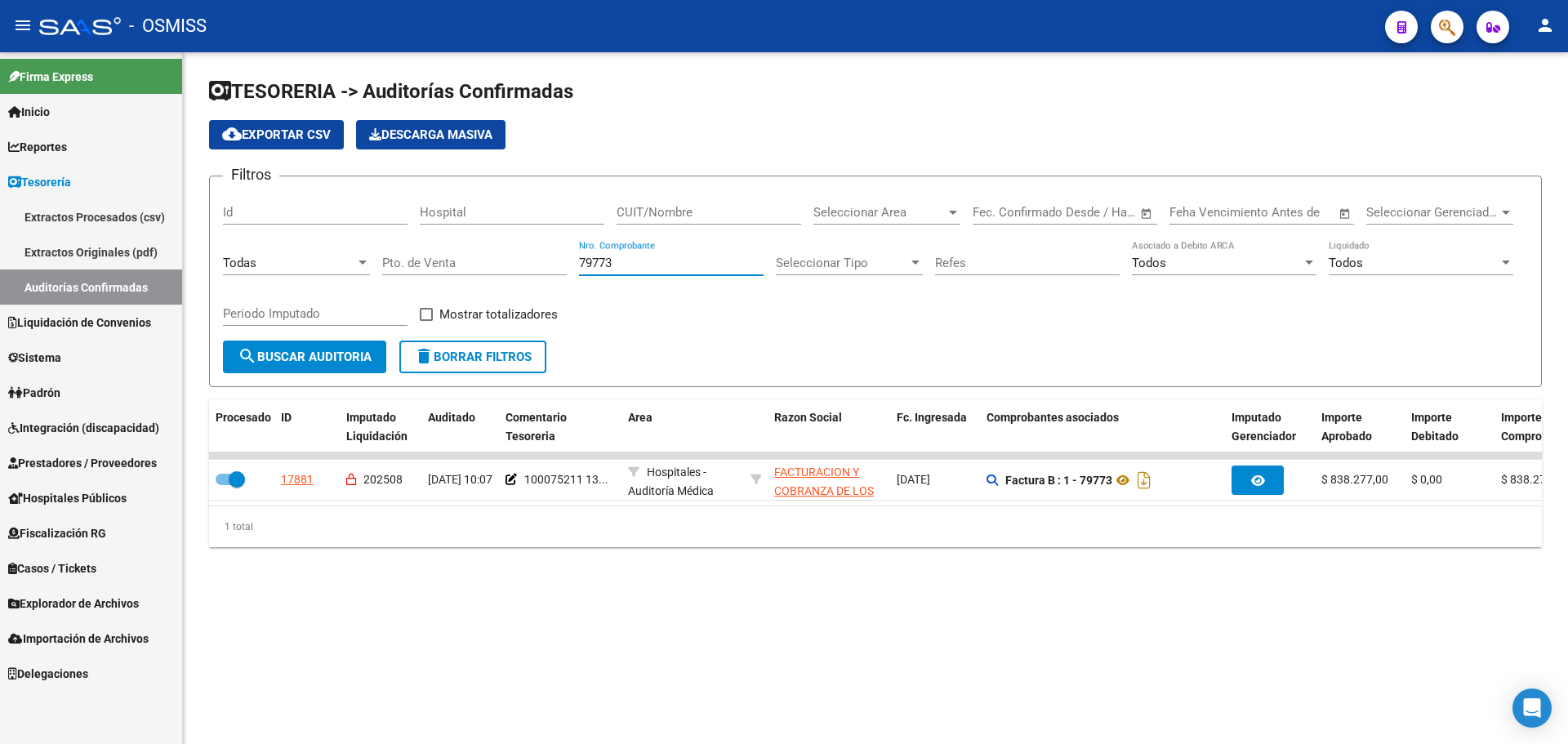
drag, startPoint x: 445, startPoint y: 229, endPoint x: 326, endPoint y: 216, distance: 119.7
click at [337, 224] on div "Filtros Id Hospital CUIT/Nombre Seleccionar Area Seleccionar Area Fecha inicio …" at bounding box center [875, 264] width 1305 height 151
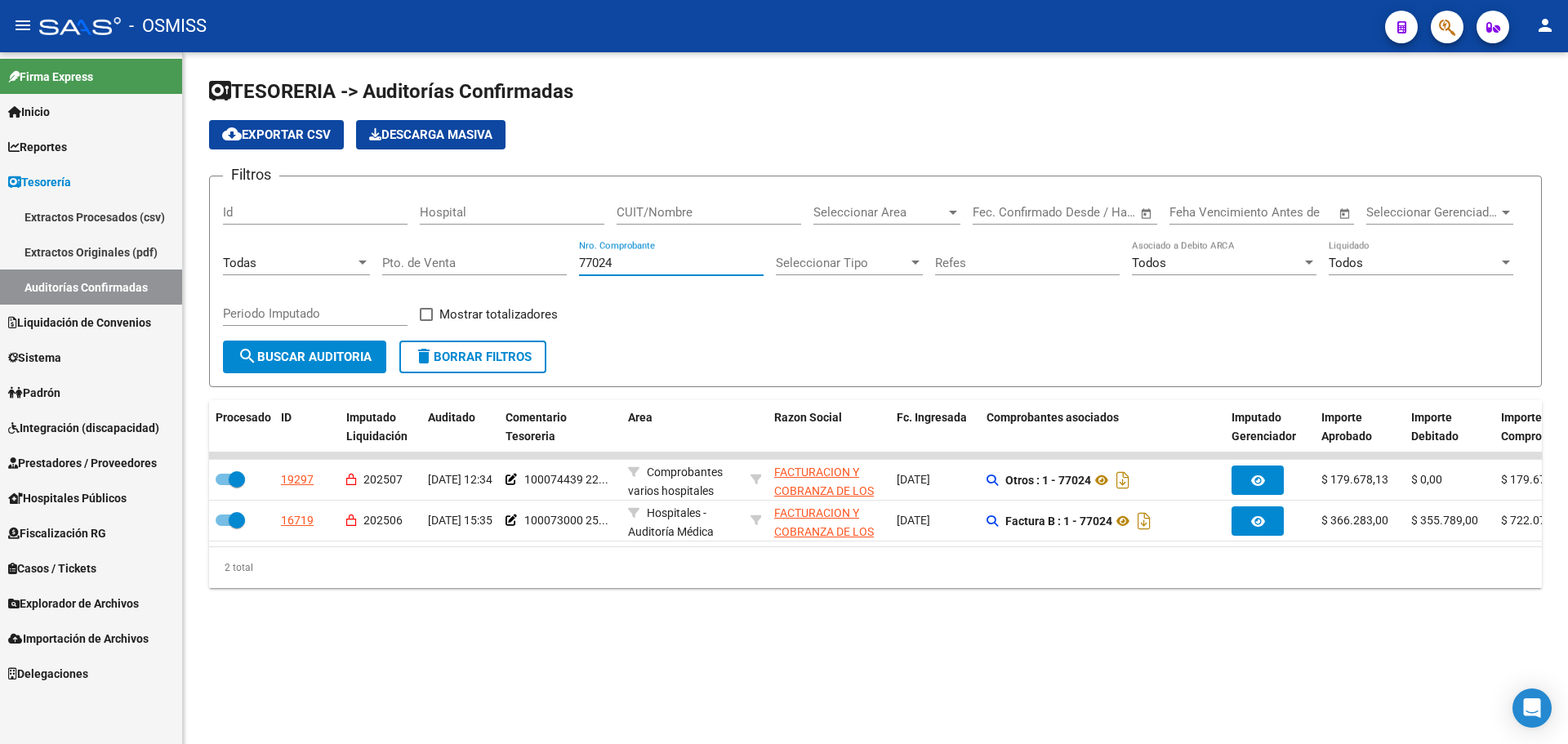
type input "77024"
